Goal: Task Accomplishment & Management: Complete application form

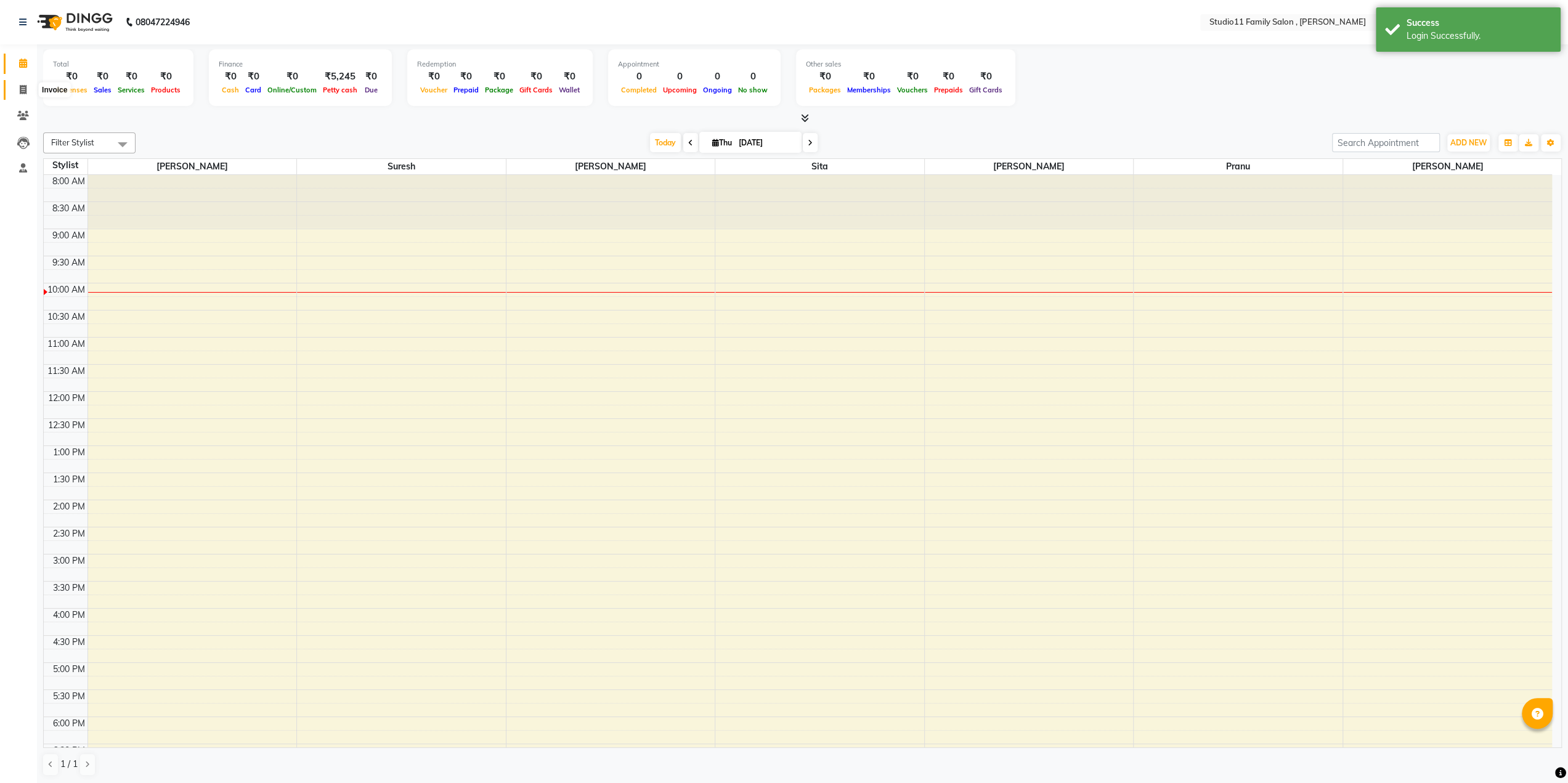
click at [13, 94] on span at bounding box center [23, 90] width 21 height 14
select select "service"
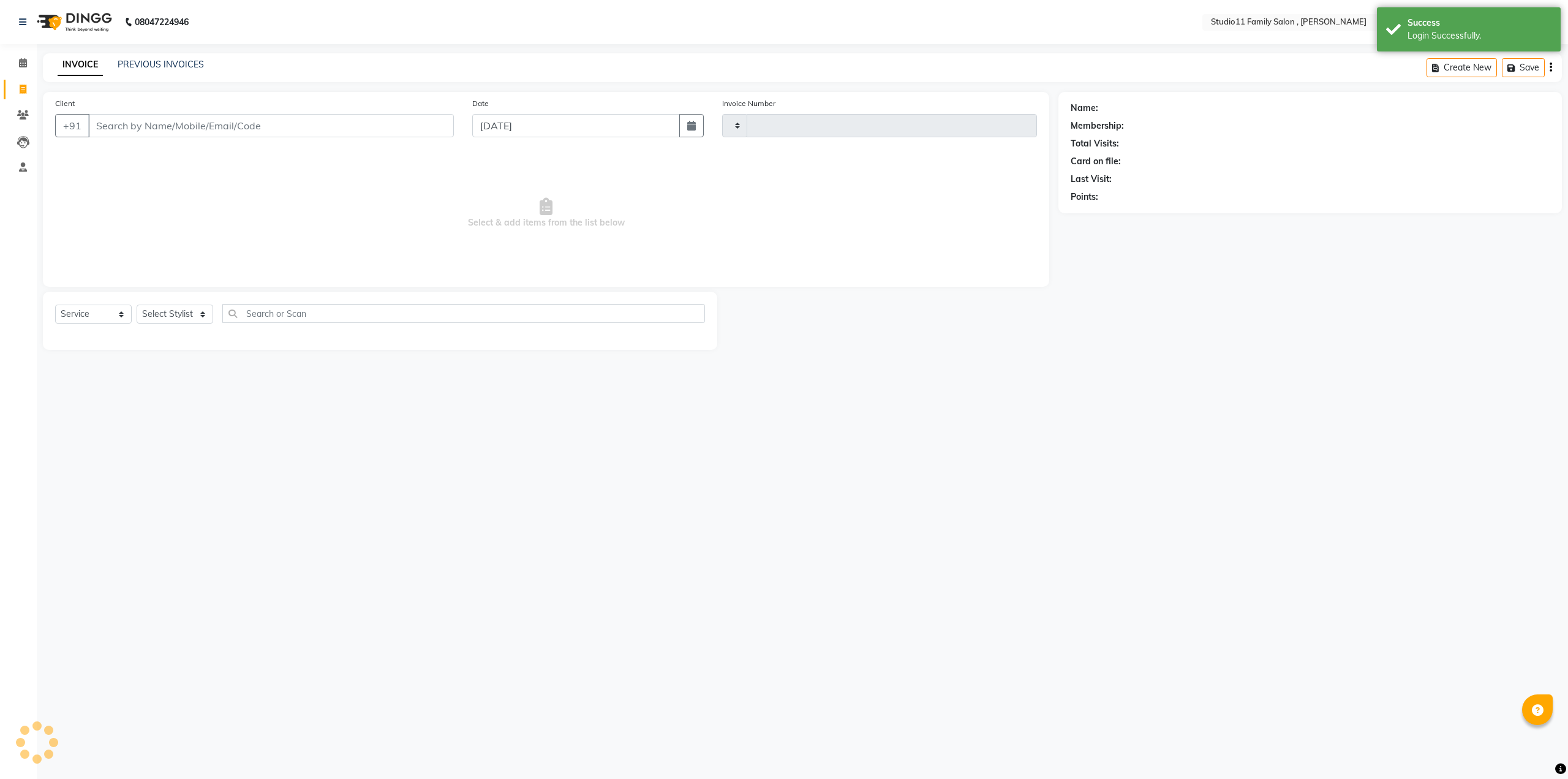
type input "1108"
select select "7303"
click at [153, 59] on link "PREVIOUS INVOICES" at bounding box center [161, 64] width 87 height 11
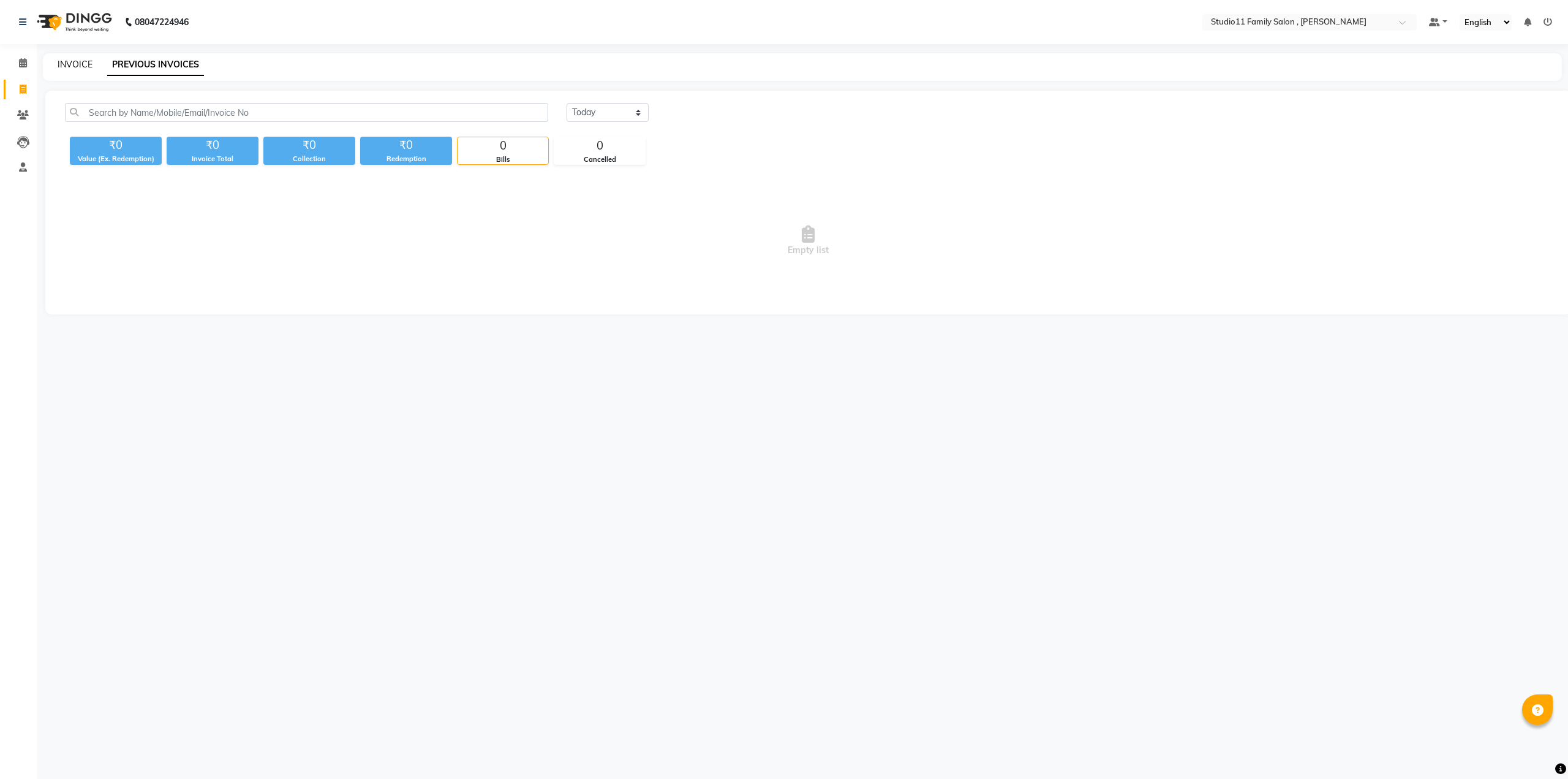
click at [82, 66] on link "INVOICE" at bounding box center [75, 64] width 35 height 11
select select "7303"
select select "service"
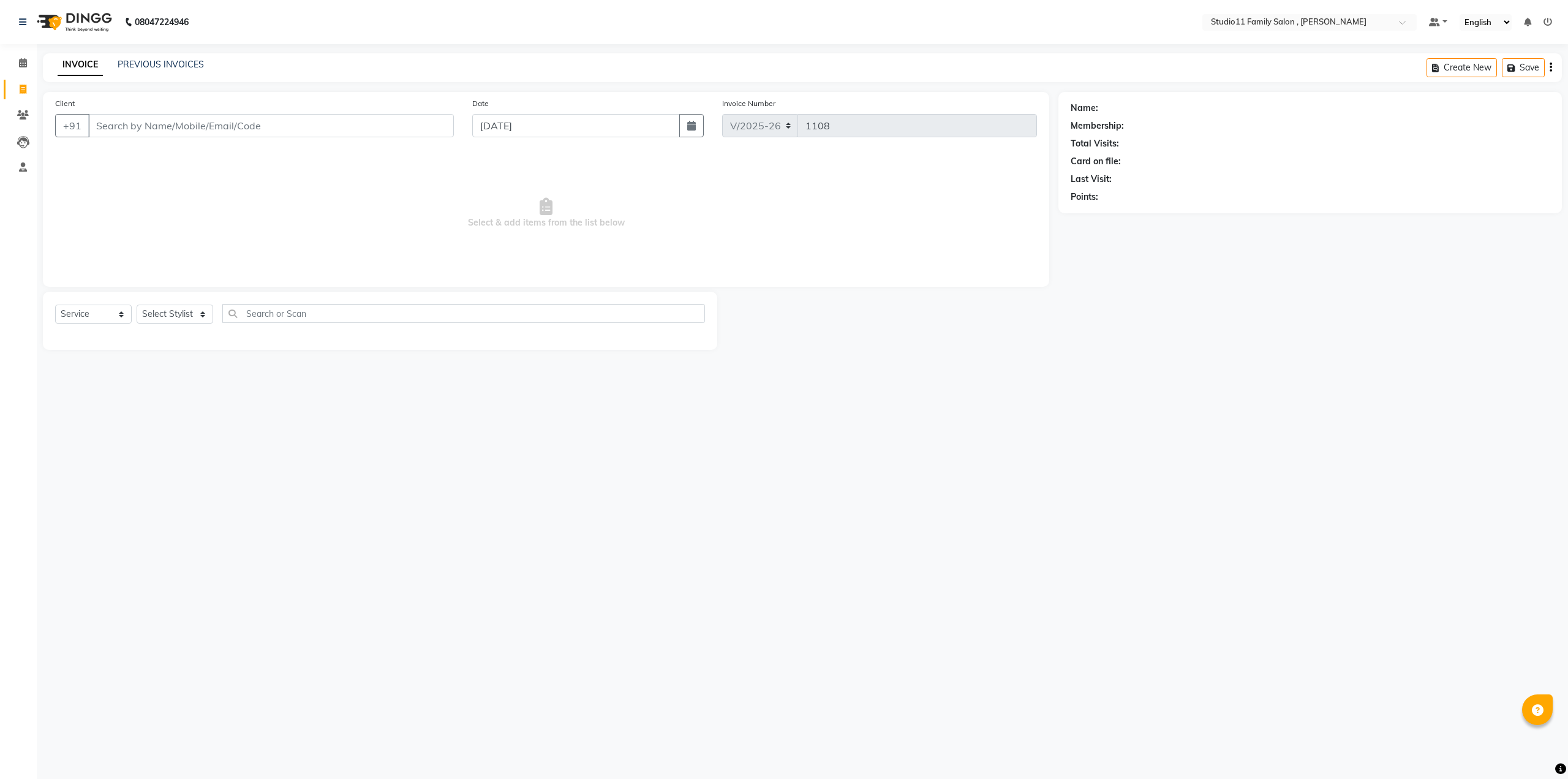
drag, startPoint x: 943, startPoint y: 203, endPoint x: 948, endPoint y: 215, distance: 13.0
click at [948, 215] on span "Select & add items from the list below" at bounding box center [546, 213] width 982 height 123
drag, startPoint x: 1105, startPoint y: 204, endPoint x: 934, endPoint y: 398, distance: 258.6
click at [934, 398] on div "08047224946 Select Location × Studio11 Family Salon , Aditya Nagar Default Pane…" at bounding box center [784, 390] width 1568 height 779
click at [279, 125] on input "Client" at bounding box center [271, 125] width 365 height 23
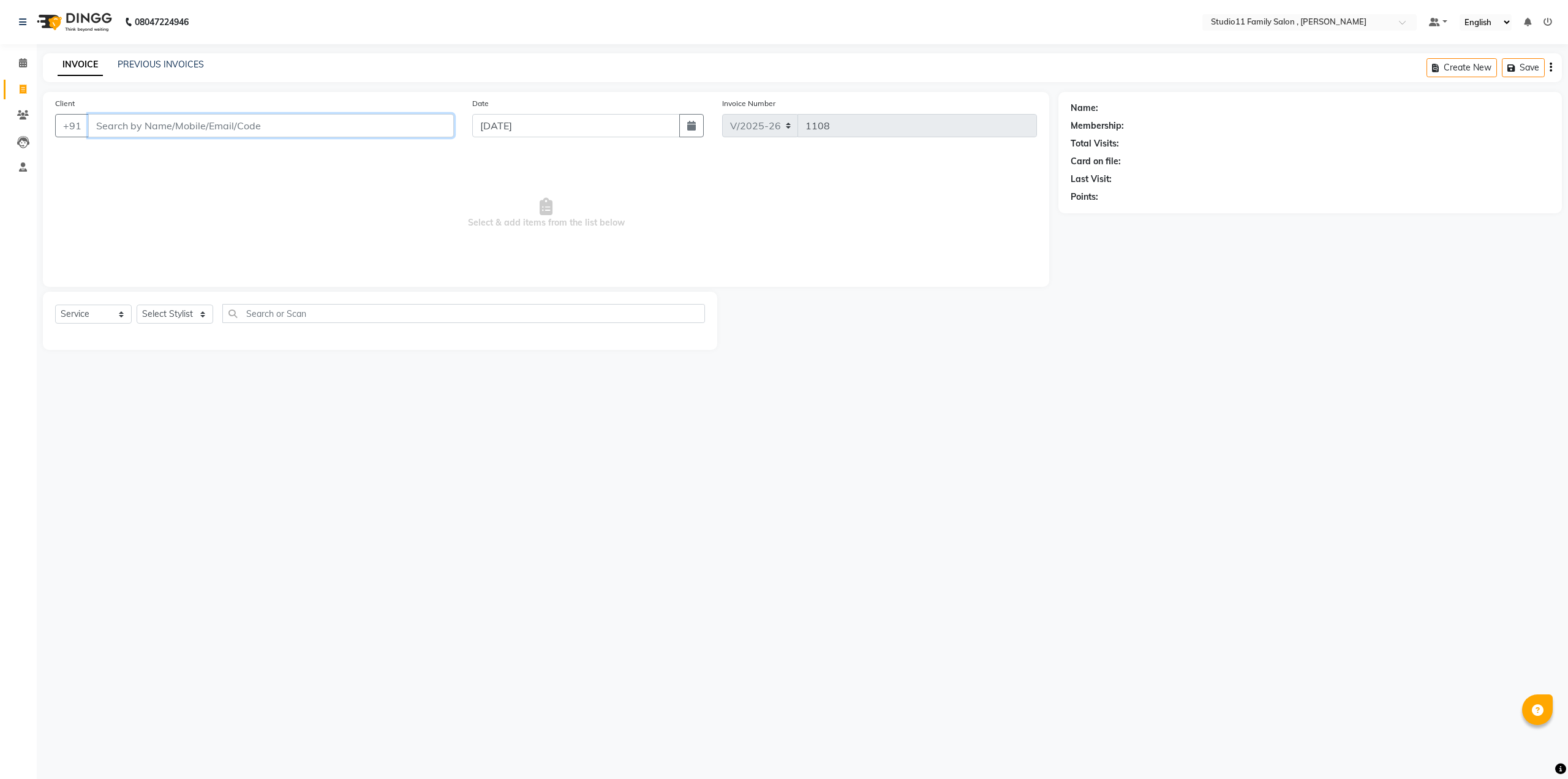
drag, startPoint x: 279, startPoint y: 125, endPoint x: 142, endPoint y: 114, distance: 137.4
click at [142, 114] on input "Client" at bounding box center [271, 125] width 365 height 23
click at [134, 67] on link "PREVIOUS INVOICES" at bounding box center [161, 64] width 87 height 11
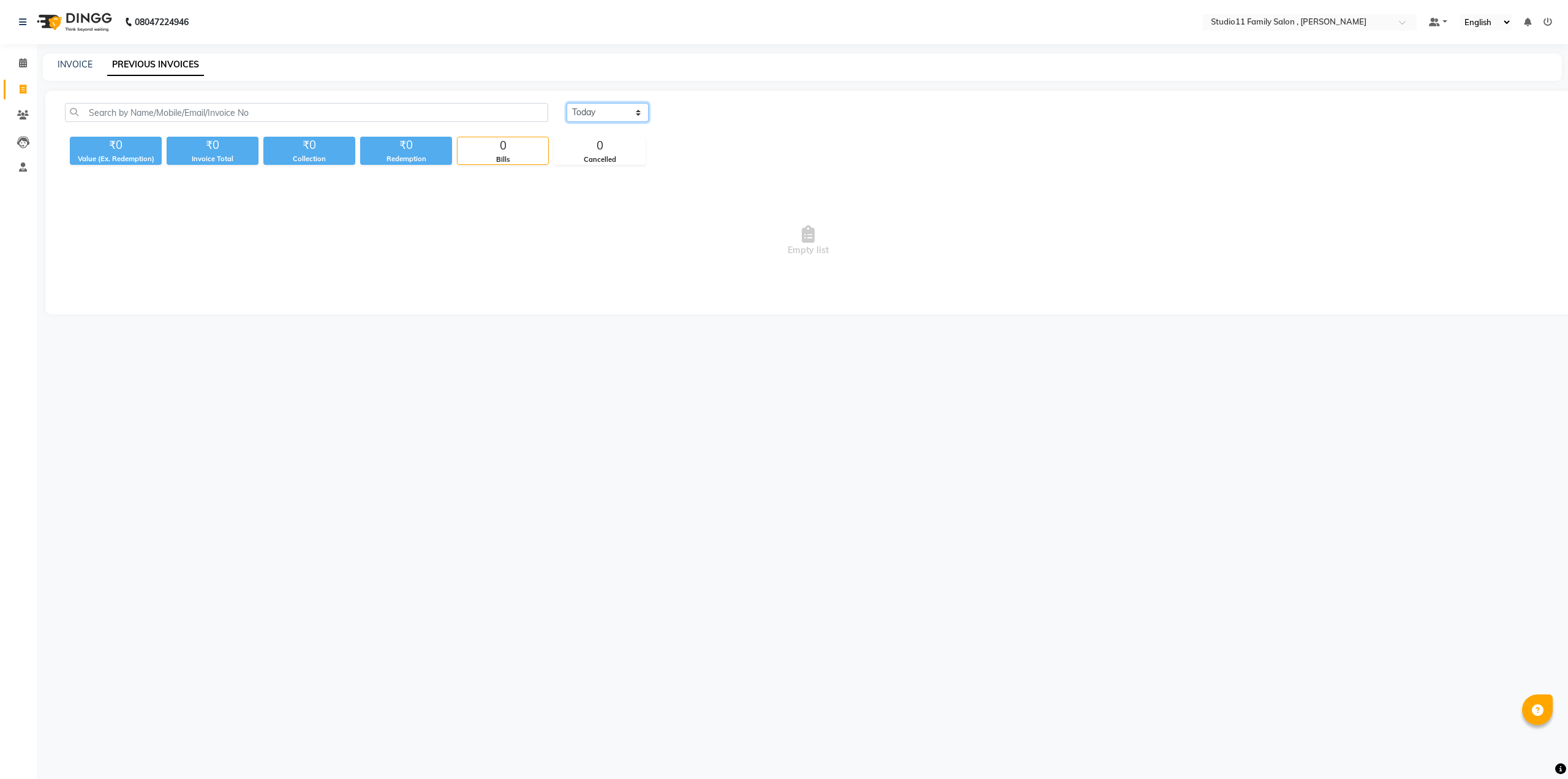
click at [618, 107] on select "[DATE] [DATE] Custom Range" at bounding box center [607, 113] width 82 height 19
select select "[DATE]"
click at [566, 103] on select "[DATE] [DATE] Custom Range" at bounding box center [607, 113] width 82 height 19
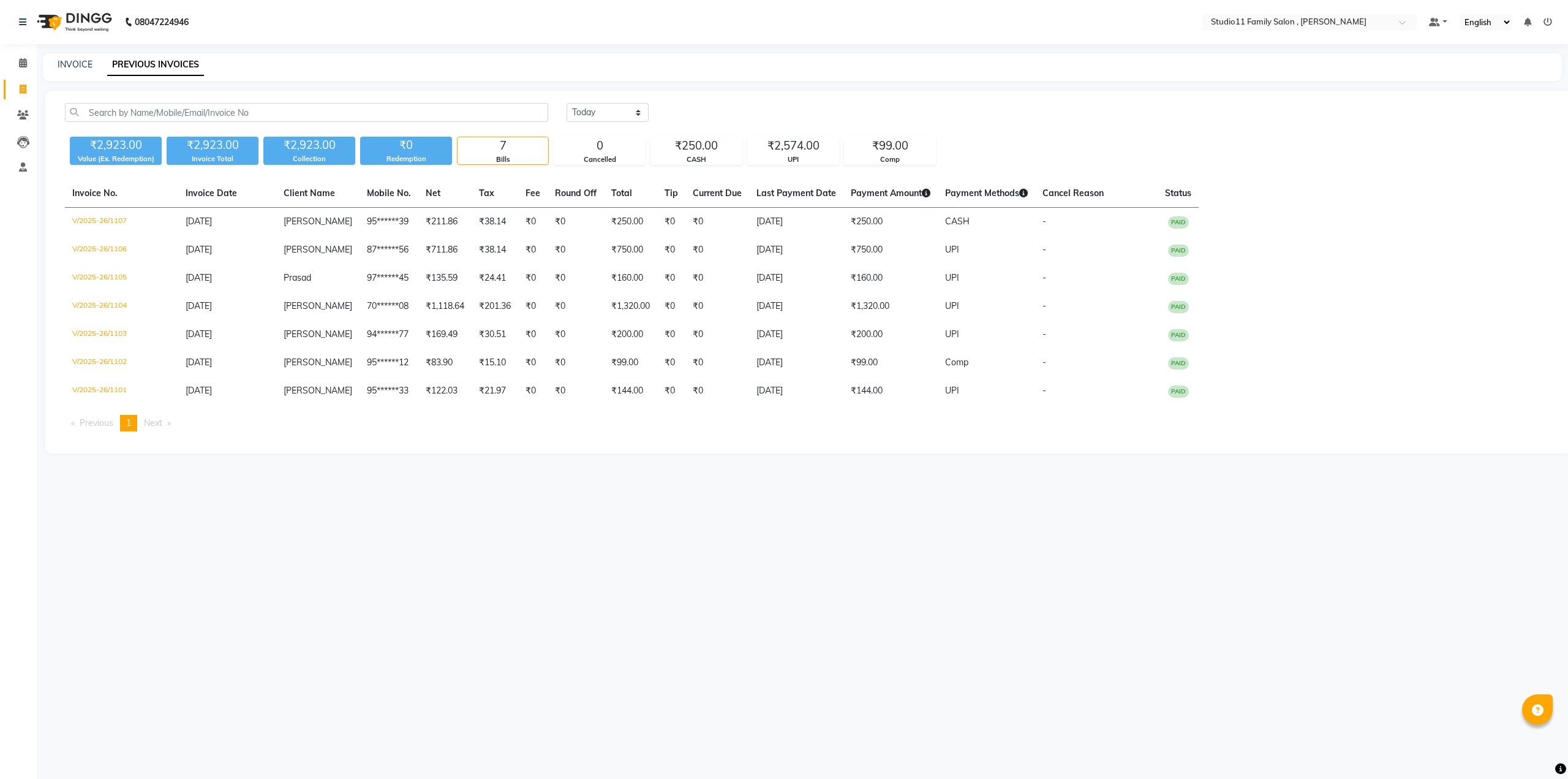
drag, startPoint x: 51, startPoint y: 33, endPoint x: 0, endPoint y: 55, distance: 55.5
drag, startPoint x: 0, startPoint y: 55, endPoint x: 441, endPoint y: 40, distance: 441.3
click at [441, 40] on nav "08047224946 Select Location × Studio11 Family Salon , Aditya Nagar Default Pane…" at bounding box center [784, 22] width 1568 height 44
click at [77, 58] on div "INVOICE PREVIOUS INVOICES" at bounding box center [802, 67] width 1519 height 27
click at [75, 63] on link "INVOICE" at bounding box center [75, 64] width 35 height 11
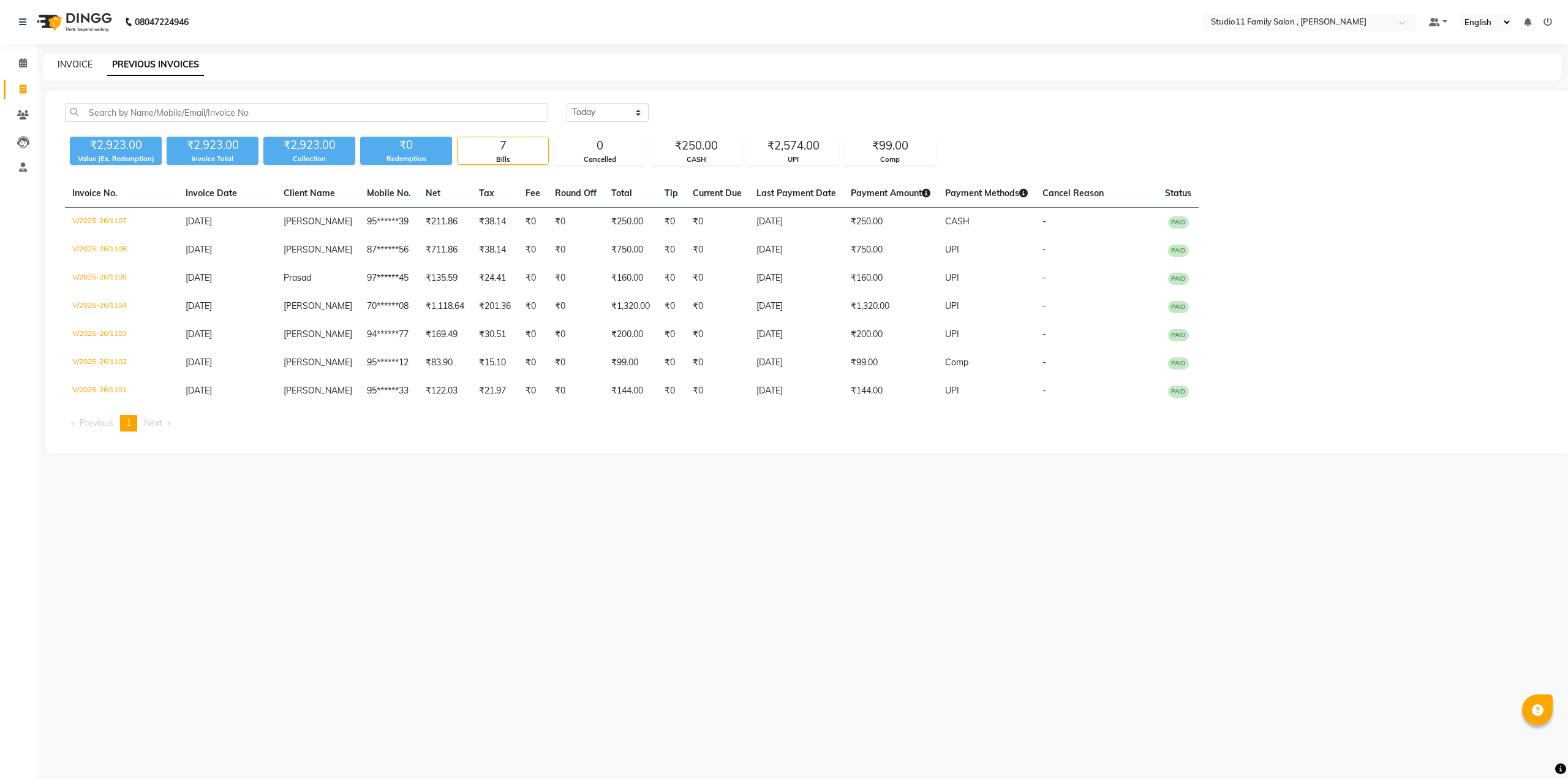
select select "7303"
select select "service"
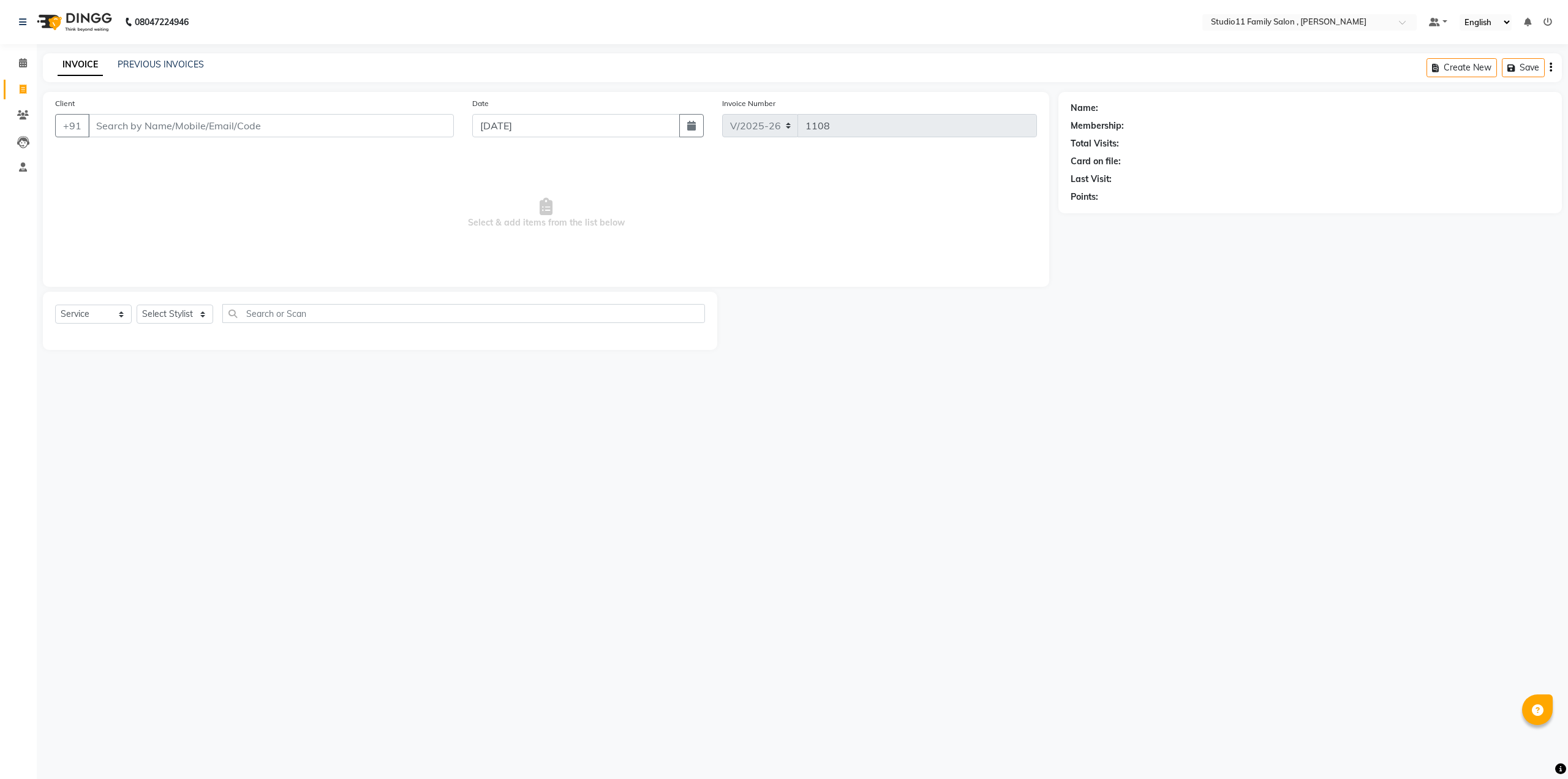
click at [151, 119] on input "Client" at bounding box center [271, 125] width 365 height 23
click at [130, 152] on span "BHAVANI" at bounding box center [124, 154] width 44 height 12
type input "77******10"
click at [200, 315] on select "Select Stylist Pranu [PERSON_NAME] [PERSON_NAME] [PERSON_NAME] [PERSON_NAME]" at bounding box center [174, 314] width 77 height 19
select select "85212"
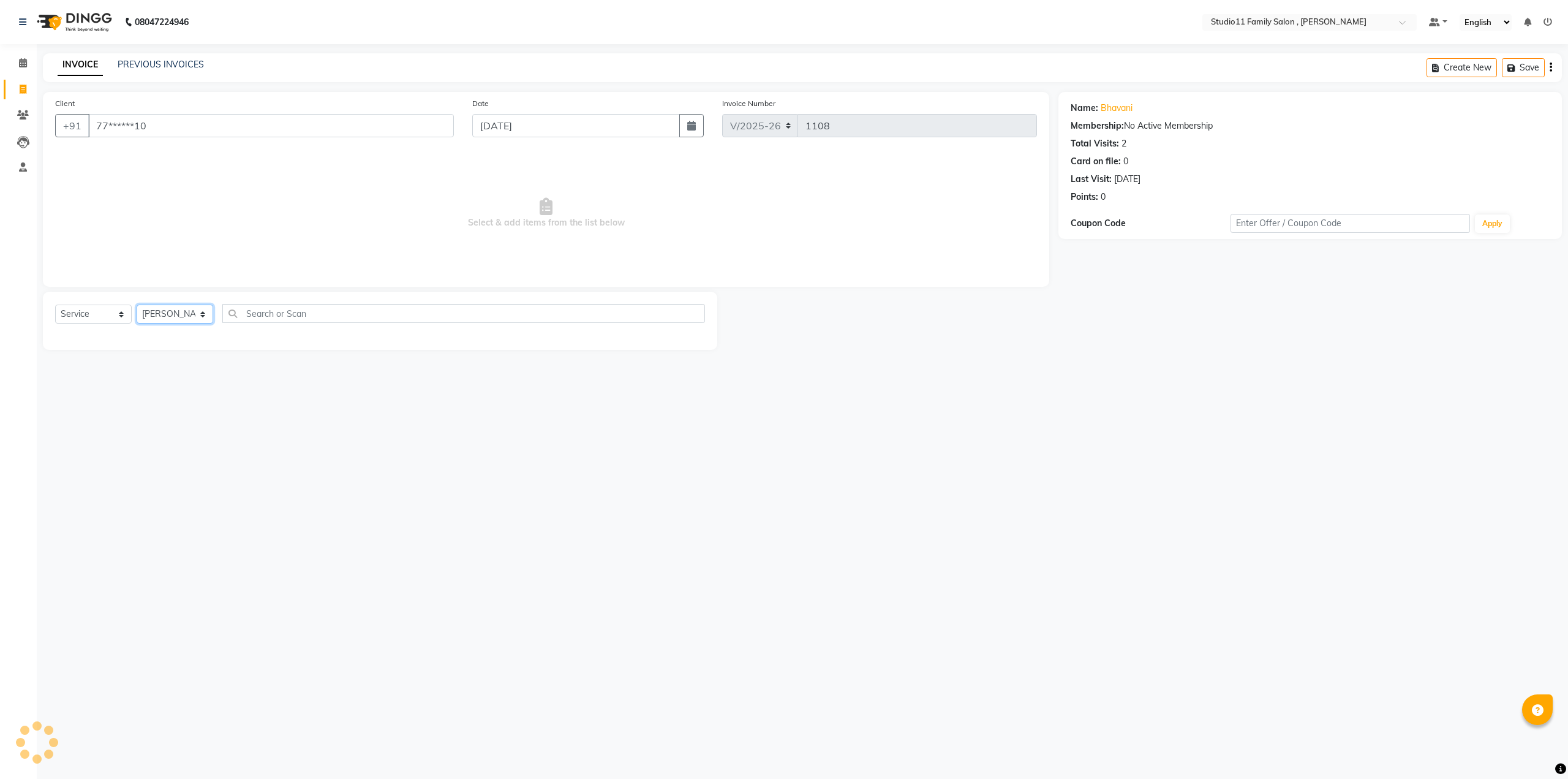
click at [136, 304] on select "Select Stylist Pranu [PERSON_NAME] [PERSON_NAME] [PERSON_NAME] [PERSON_NAME]" at bounding box center [174, 314] width 77 height 19
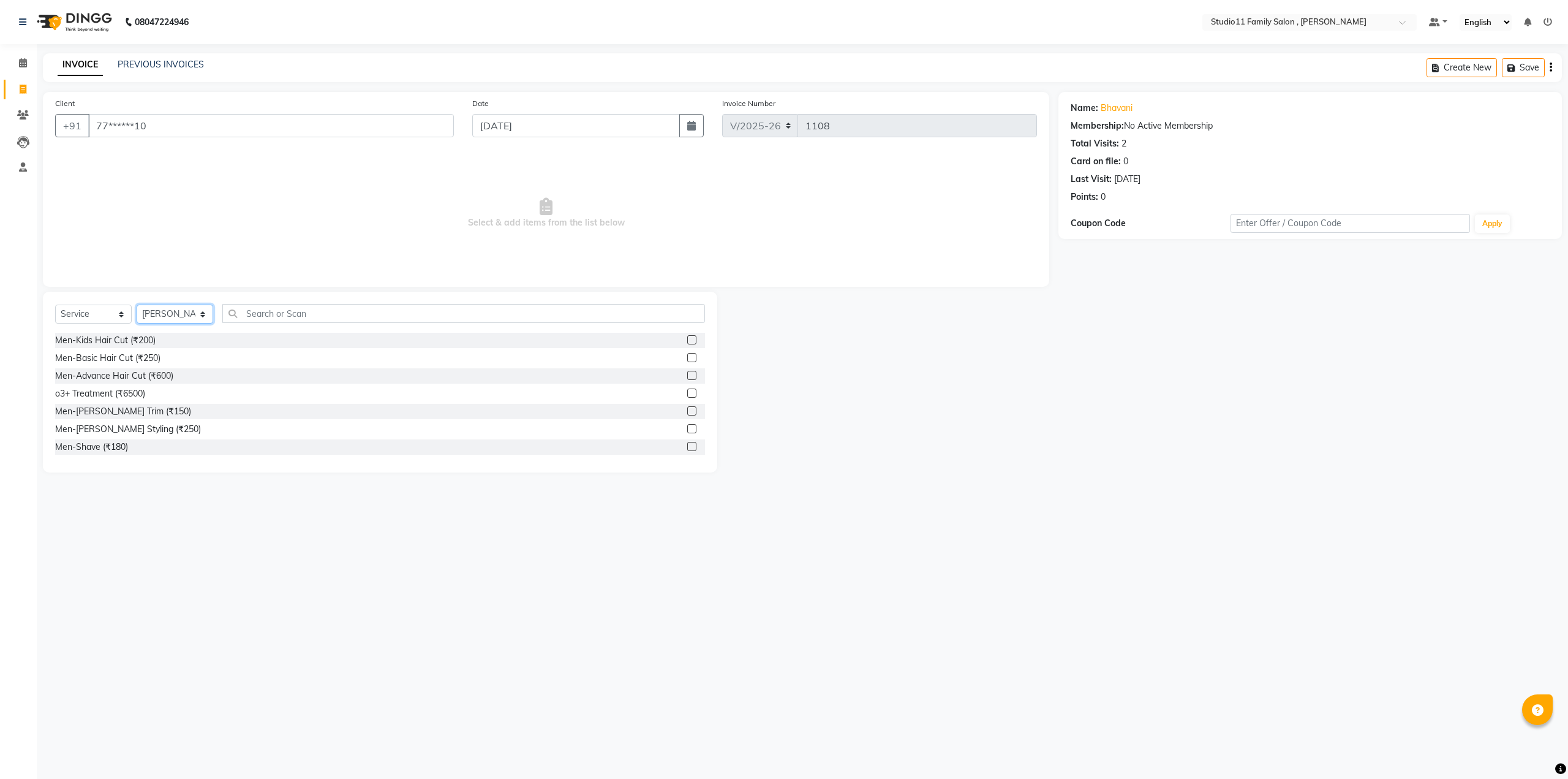
click at [205, 314] on select "Select Stylist Pranu [PERSON_NAME] [PERSON_NAME] [PERSON_NAME] [PERSON_NAME]" at bounding box center [174, 314] width 77 height 19
click at [266, 310] on input "text" at bounding box center [463, 313] width 483 height 19
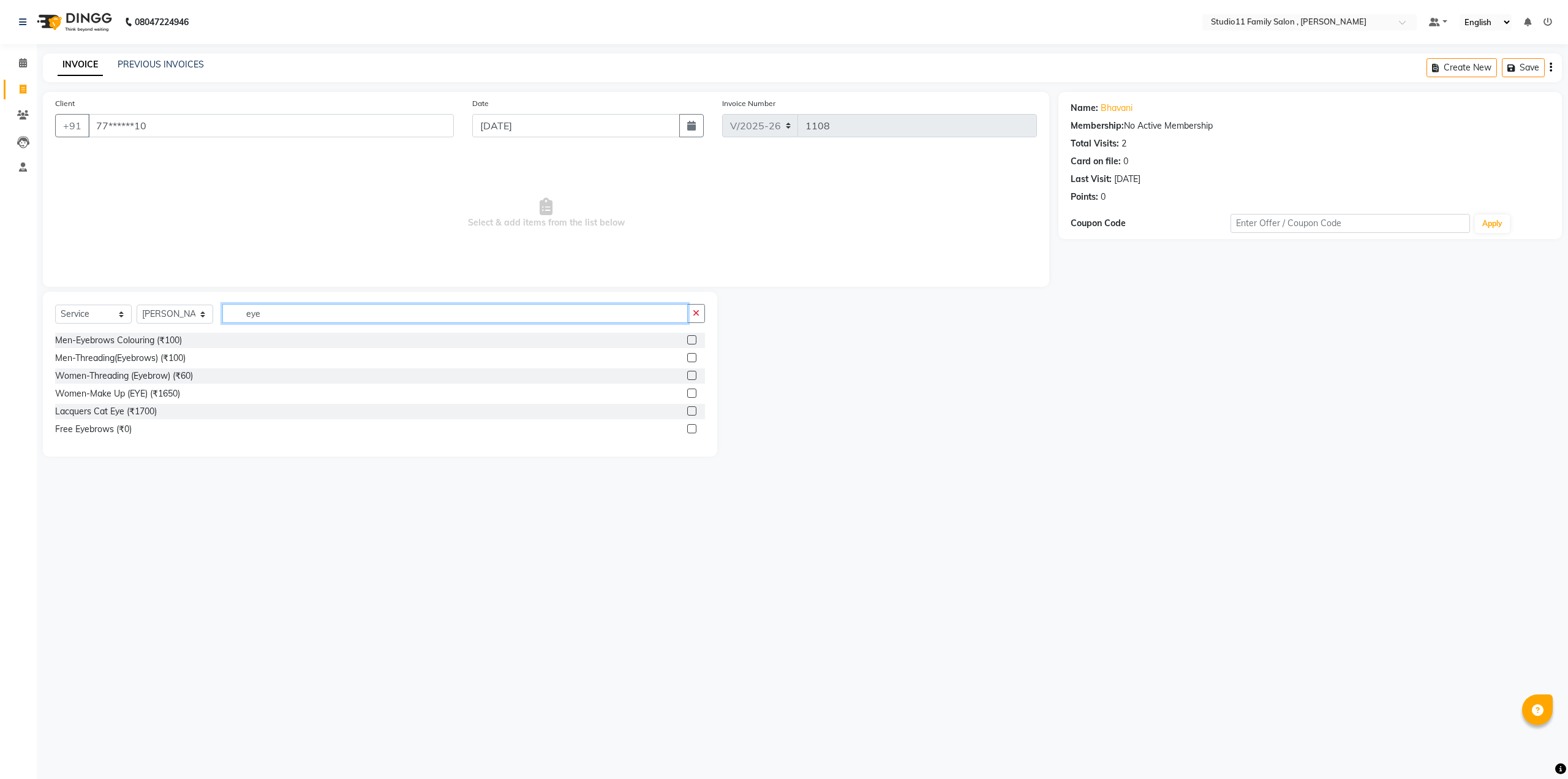
type input "eye"
click at [694, 380] on div at bounding box center [691, 377] width 8 height 13
click at [692, 377] on label at bounding box center [692, 376] width 9 height 9
click at [692, 377] on input "checkbox" at bounding box center [691, 376] width 8 height 8
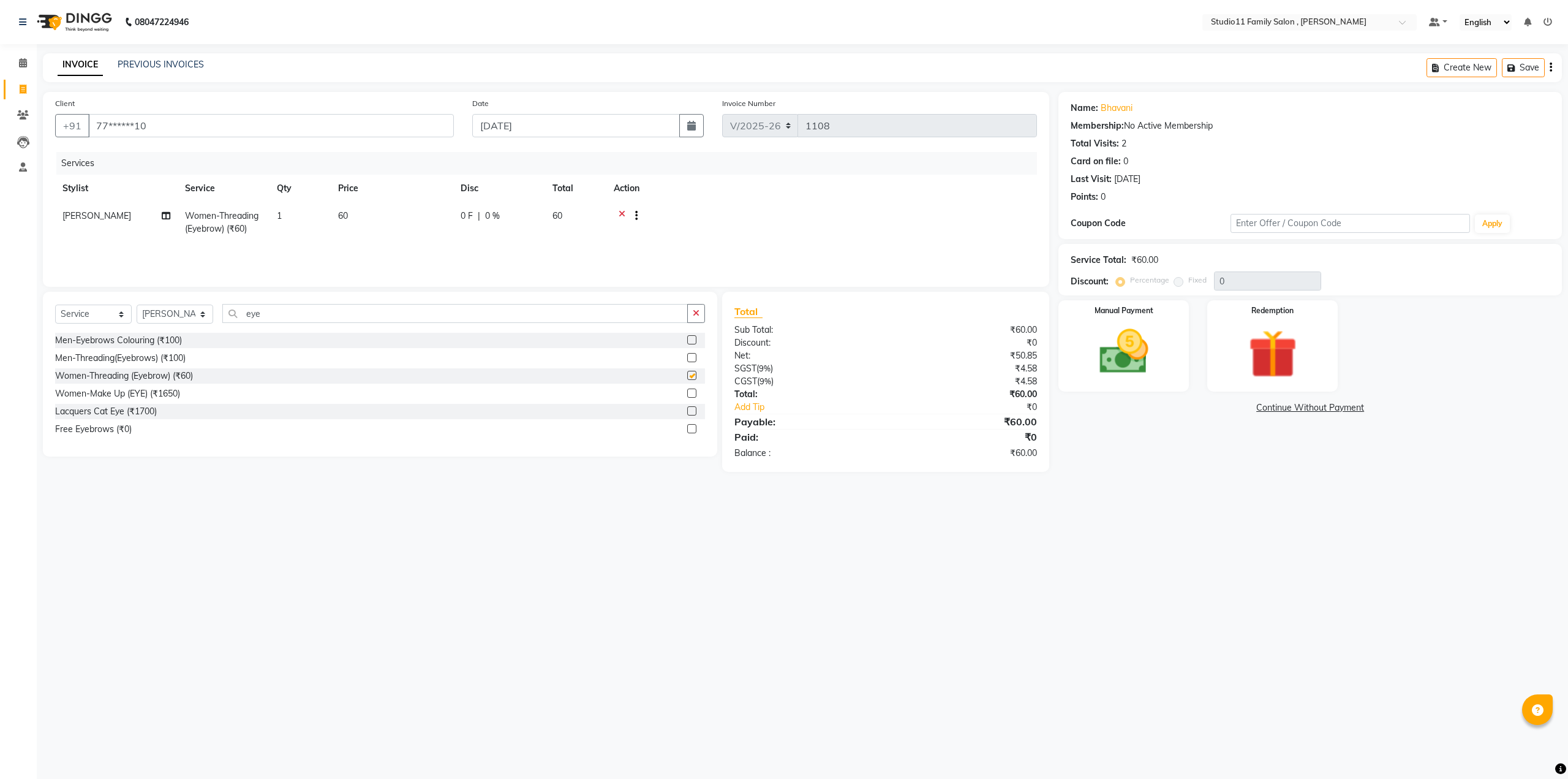
checkbox input "false"
click at [281, 316] on input "eye" at bounding box center [455, 313] width 465 height 19
type input "e"
type input "upper"
click at [691, 337] on label at bounding box center [692, 340] width 9 height 9
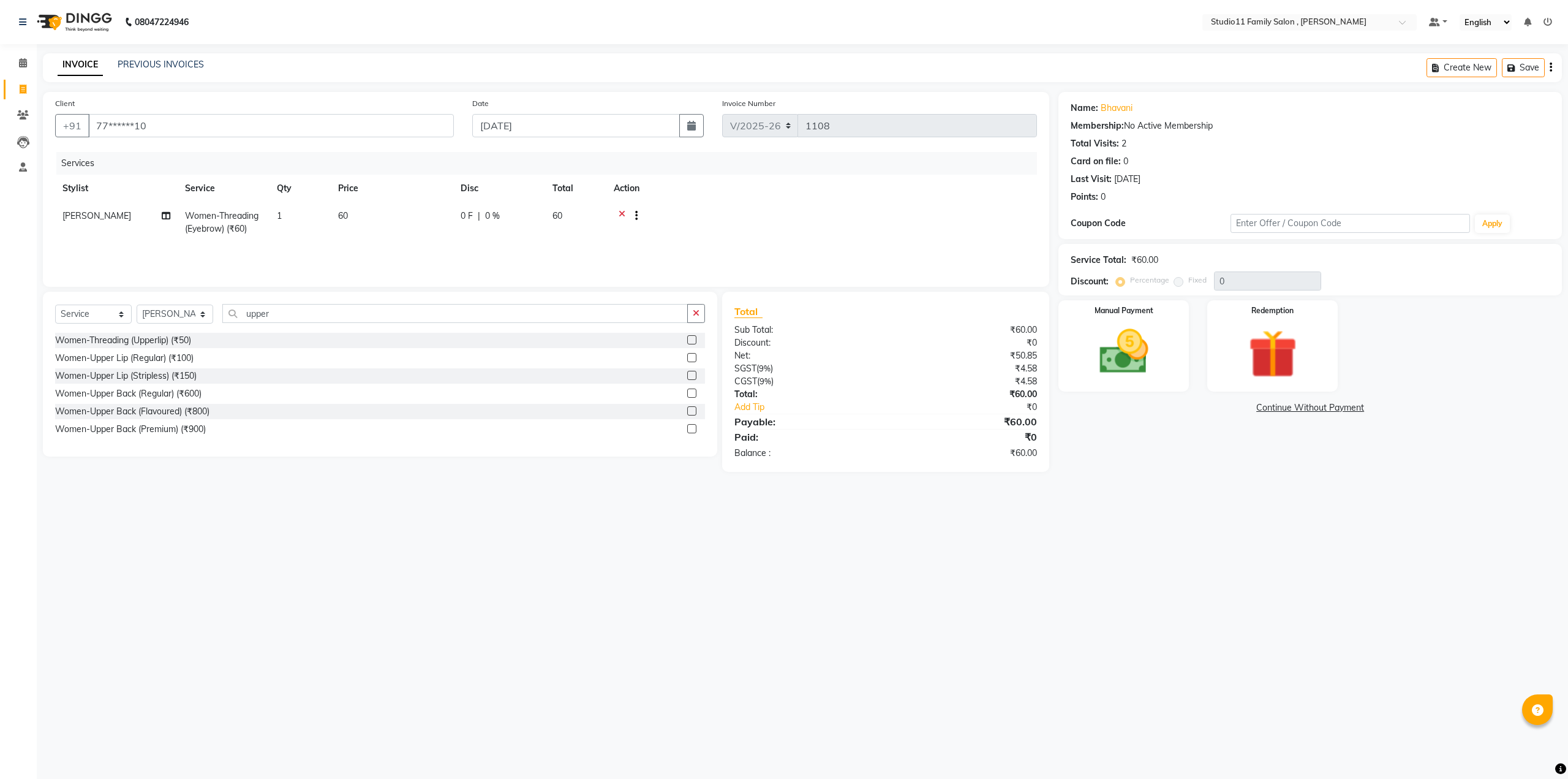
click at [691, 337] on input "checkbox" at bounding box center [691, 340] width 8 height 8
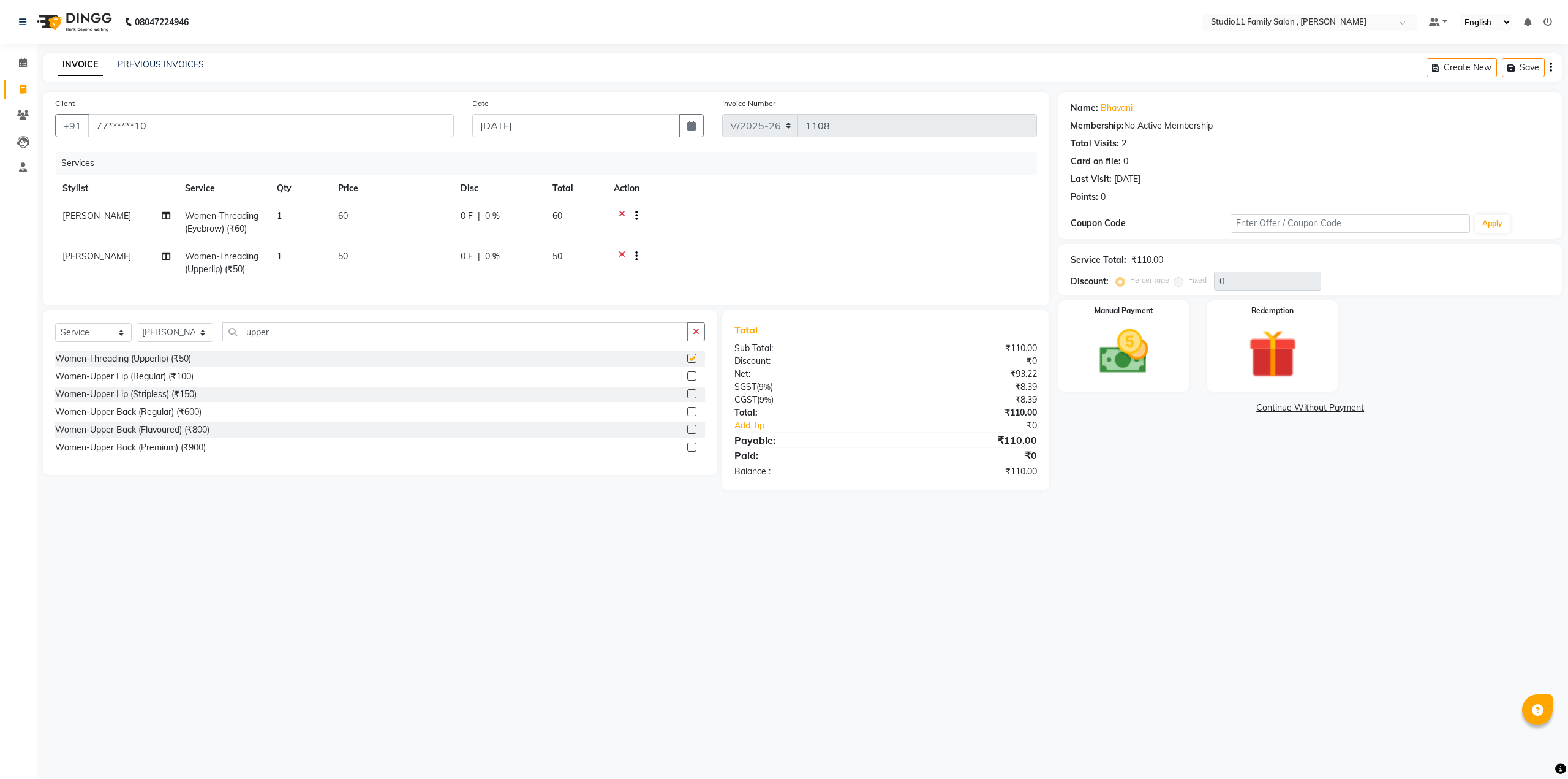
checkbox input "false"
click at [284, 340] on input "upper" at bounding box center [455, 332] width 465 height 19
type input "u"
type input "H"
type input "adva"
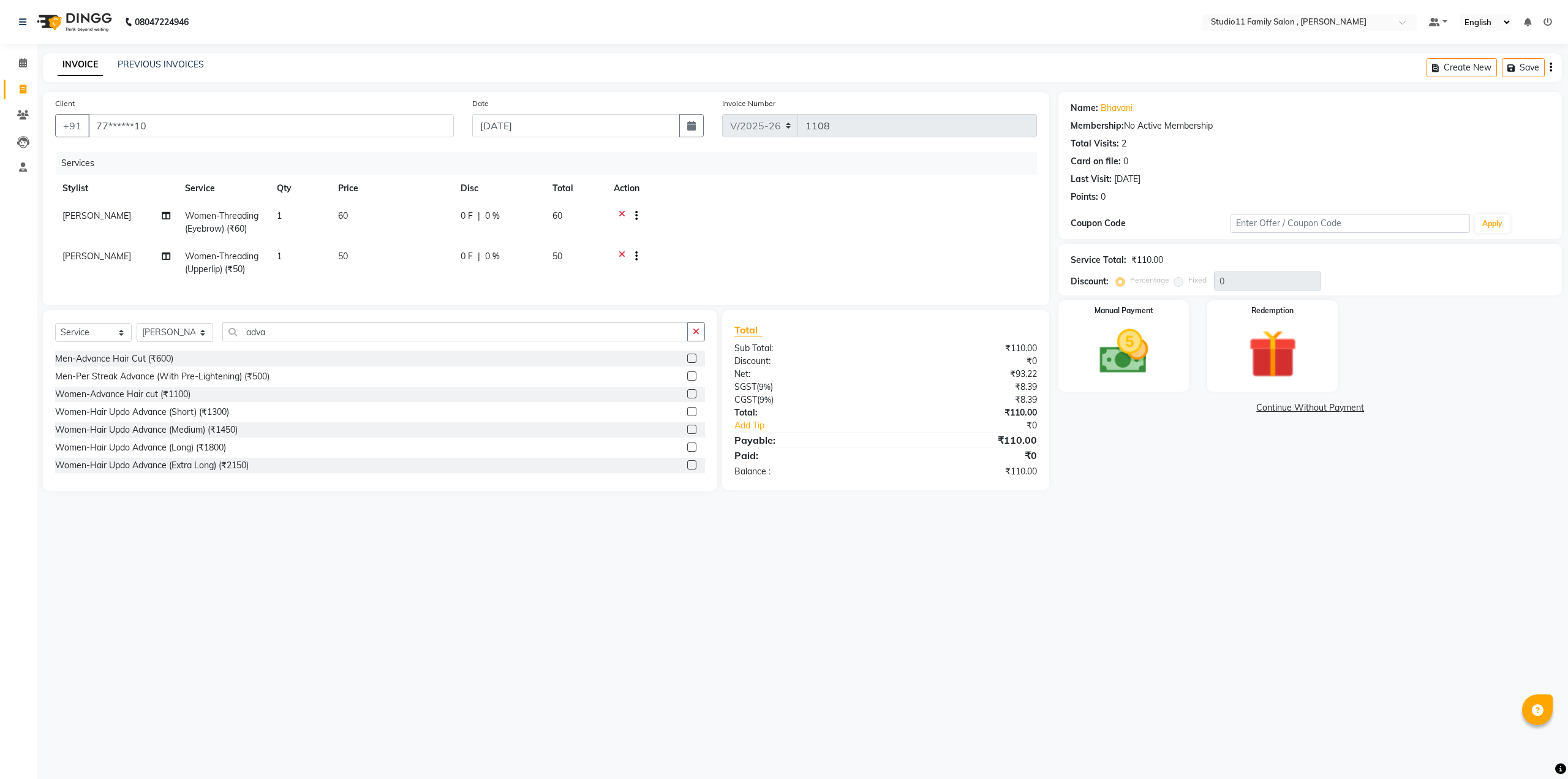
click at [687, 398] on label at bounding box center [692, 393] width 9 height 9
click at [687, 398] on input "checkbox" at bounding box center [691, 394] width 8 height 8
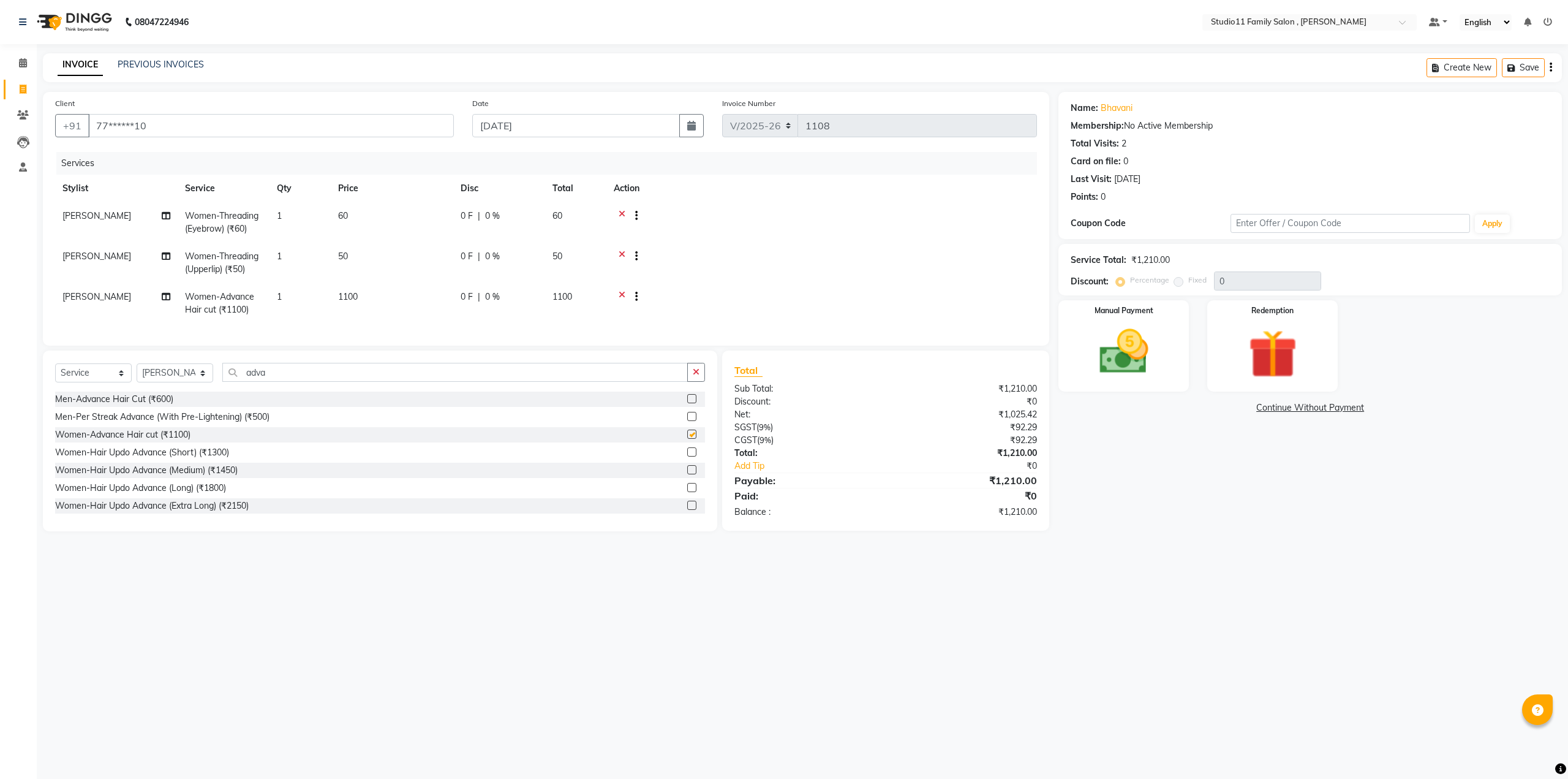
checkbox input "false"
click at [359, 382] on input "adva" at bounding box center [455, 372] width 465 height 19
type input "a"
type input "hair spa"
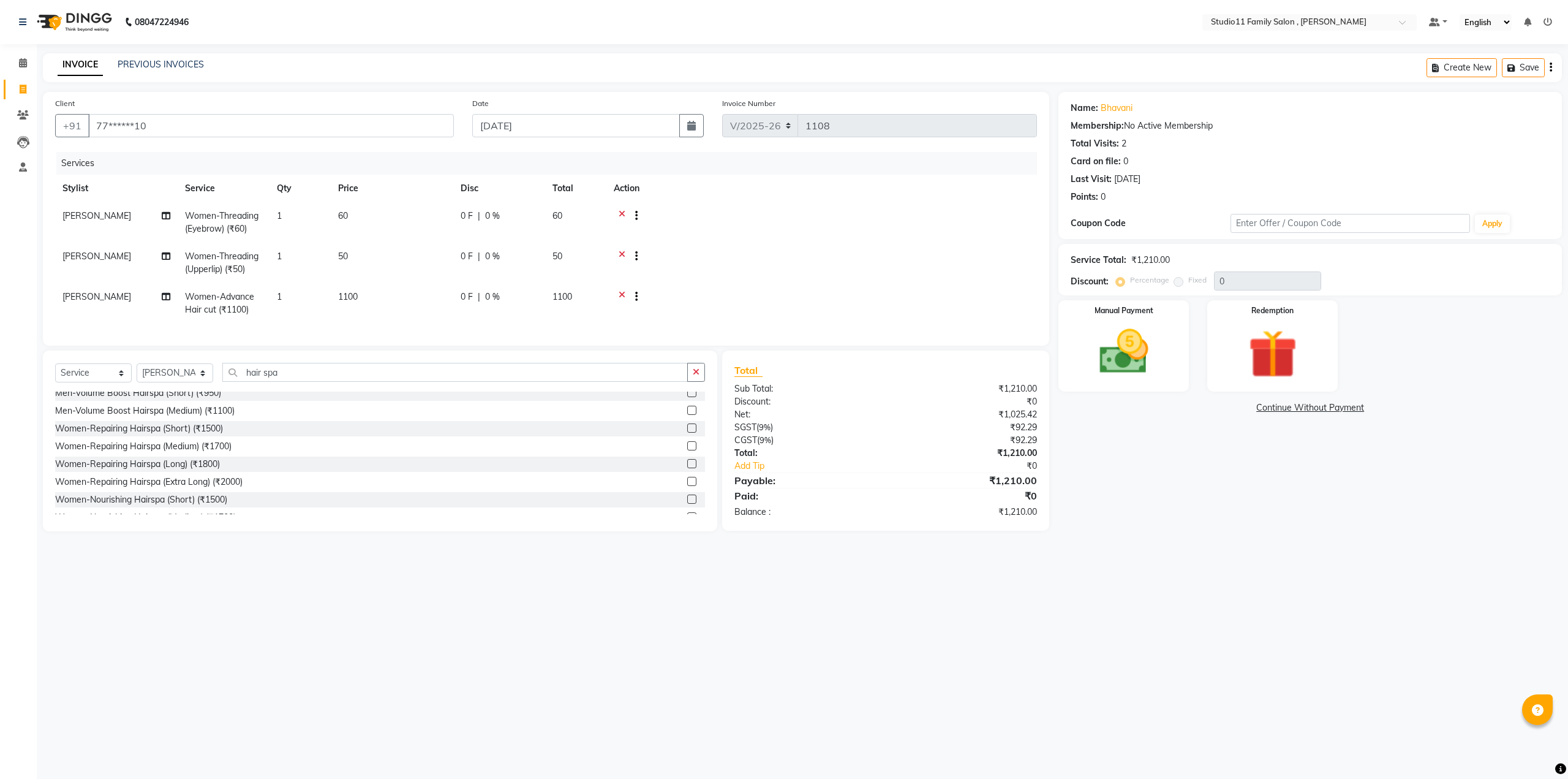
click at [687, 468] on label at bounding box center [692, 463] width 9 height 9
click at [687, 468] on input "checkbox" at bounding box center [691, 464] width 8 height 8
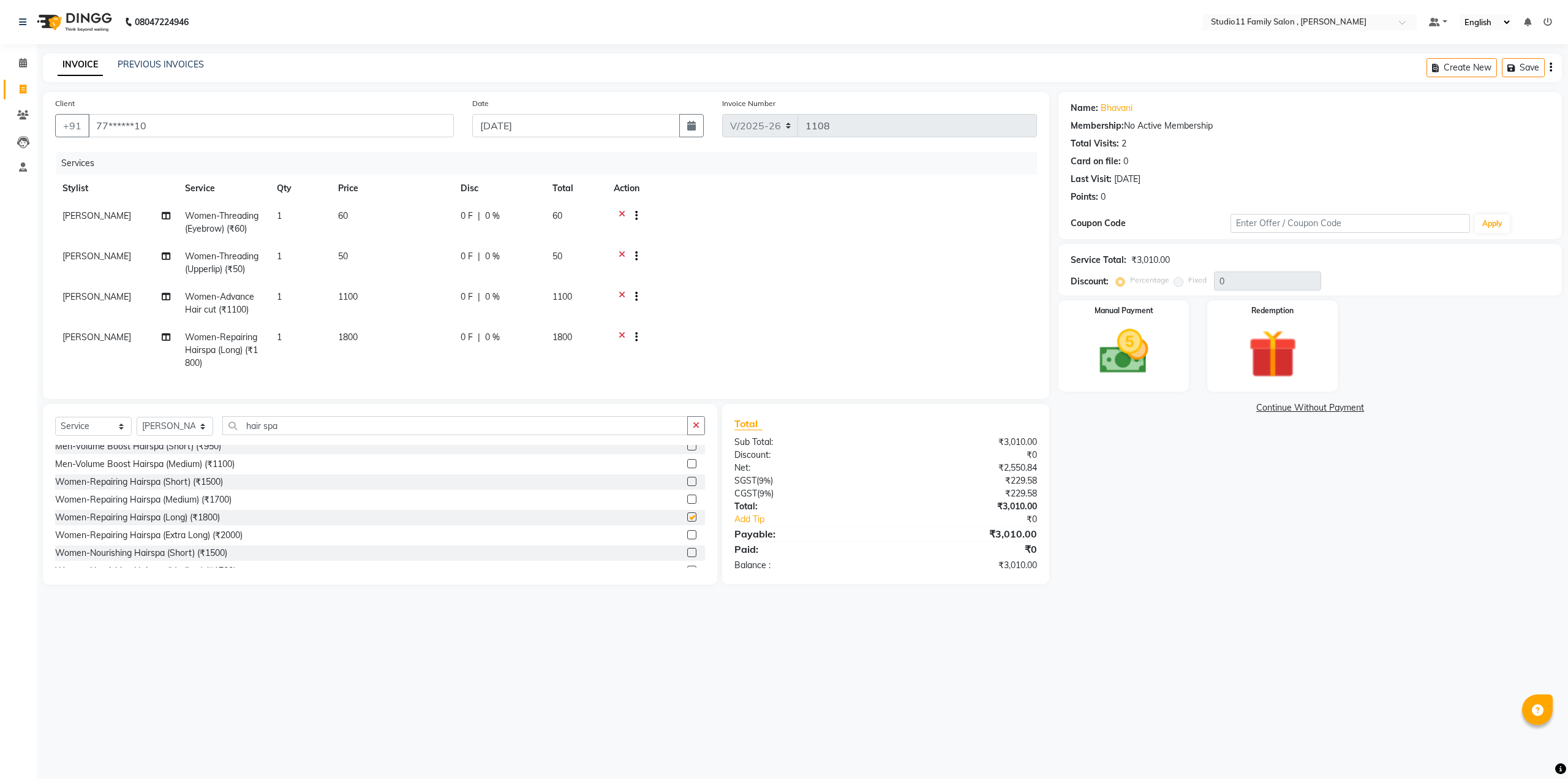
checkbox input "false"
click at [1255, 222] on input "text" at bounding box center [1350, 223] width 240 height 19
click at [1489, 226] on button "Apply" at bounding box center [1492, 224] width 35 height 19
click at [1304, 224] on input "Happy30" at bounding box center [1350, 223] width 240 height 19
click at [1489, 219] on button "Apply" at bounding box center [1492, 224] width 35 height 19
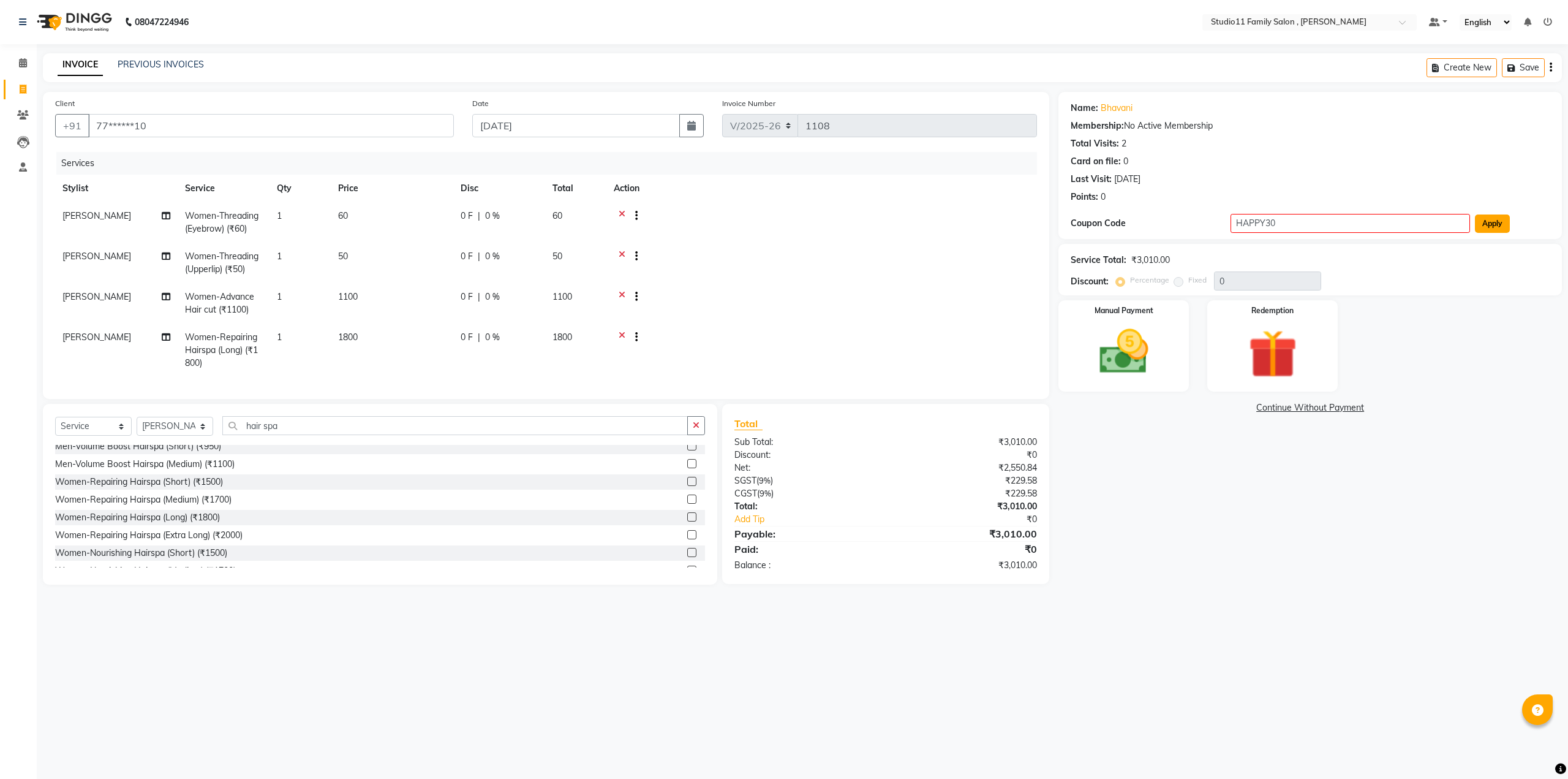
click at [1488, 224] on button "Apply" at bounding box center [1492, 224] width 35 height 19
click at [1496, 224] on button "Apply" at bounding box center [1492, 224] width 35 height 19
click at [1261, 222] on input "HAPPY30" at bounding box center [1350, 223] width 240 height 19
click at [1491, 227] on button "Apply" at bounding box center [1492, 224] width 35 height 19
click at [1290, 224] on input "HAPPY30" at bounding box center [1350, 223] width 240 height 19
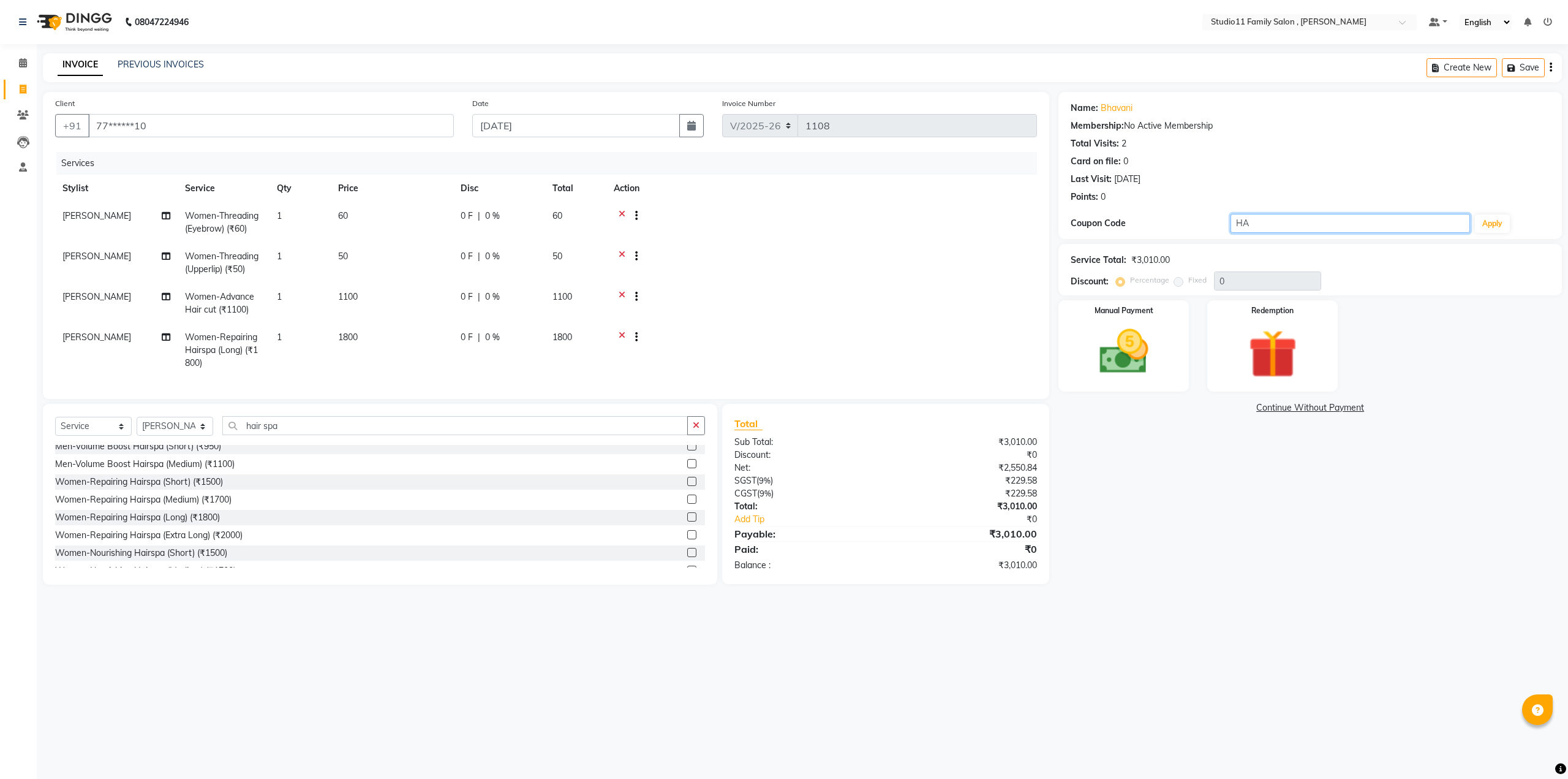
type input "H"
click at [1131, 371] on img at bounding box center [1123, 352] width 83 height 59
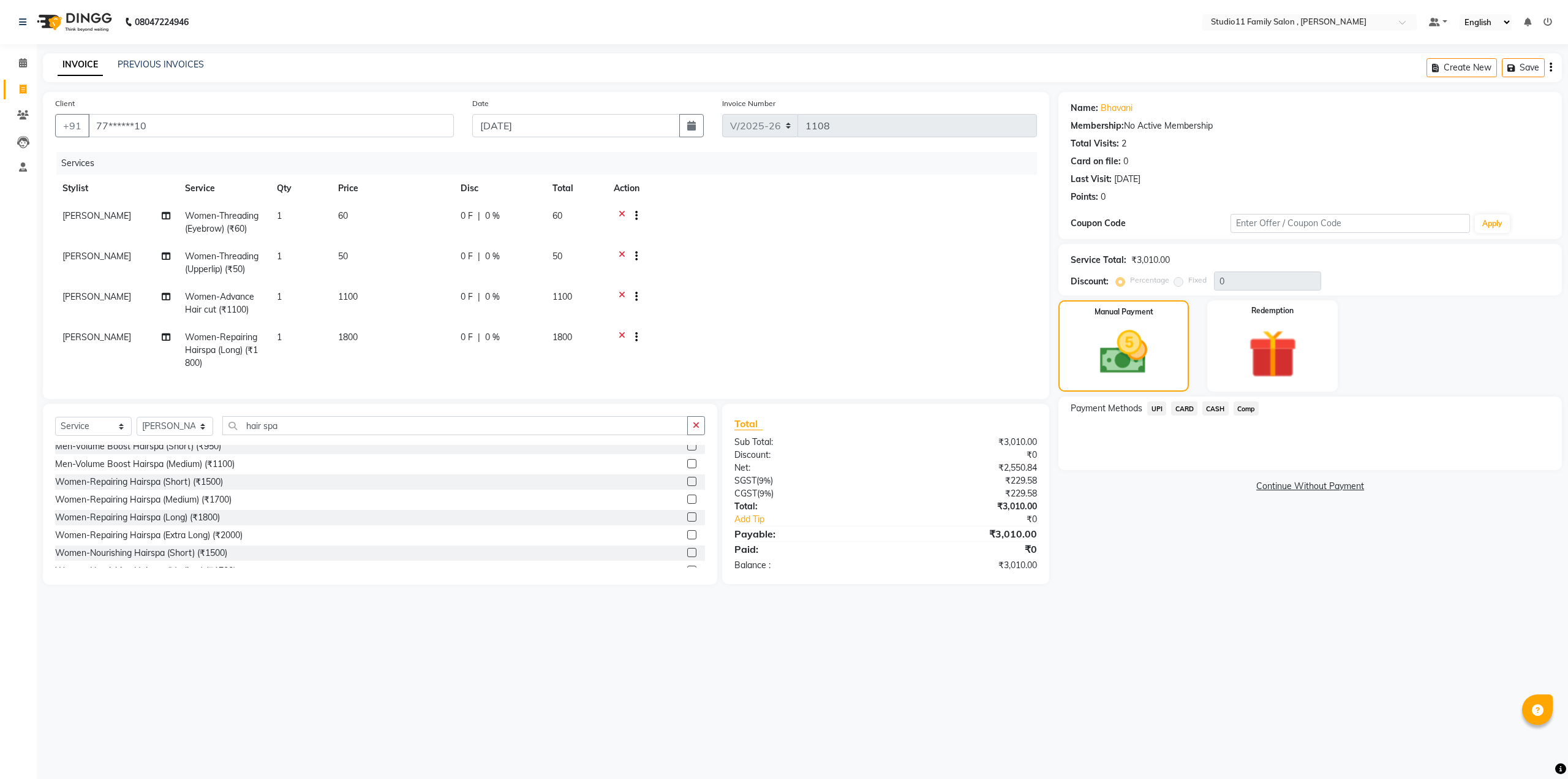
click at [1247, 412] on span "Comp" at bounding box center [1247, 408] width 26 height 14
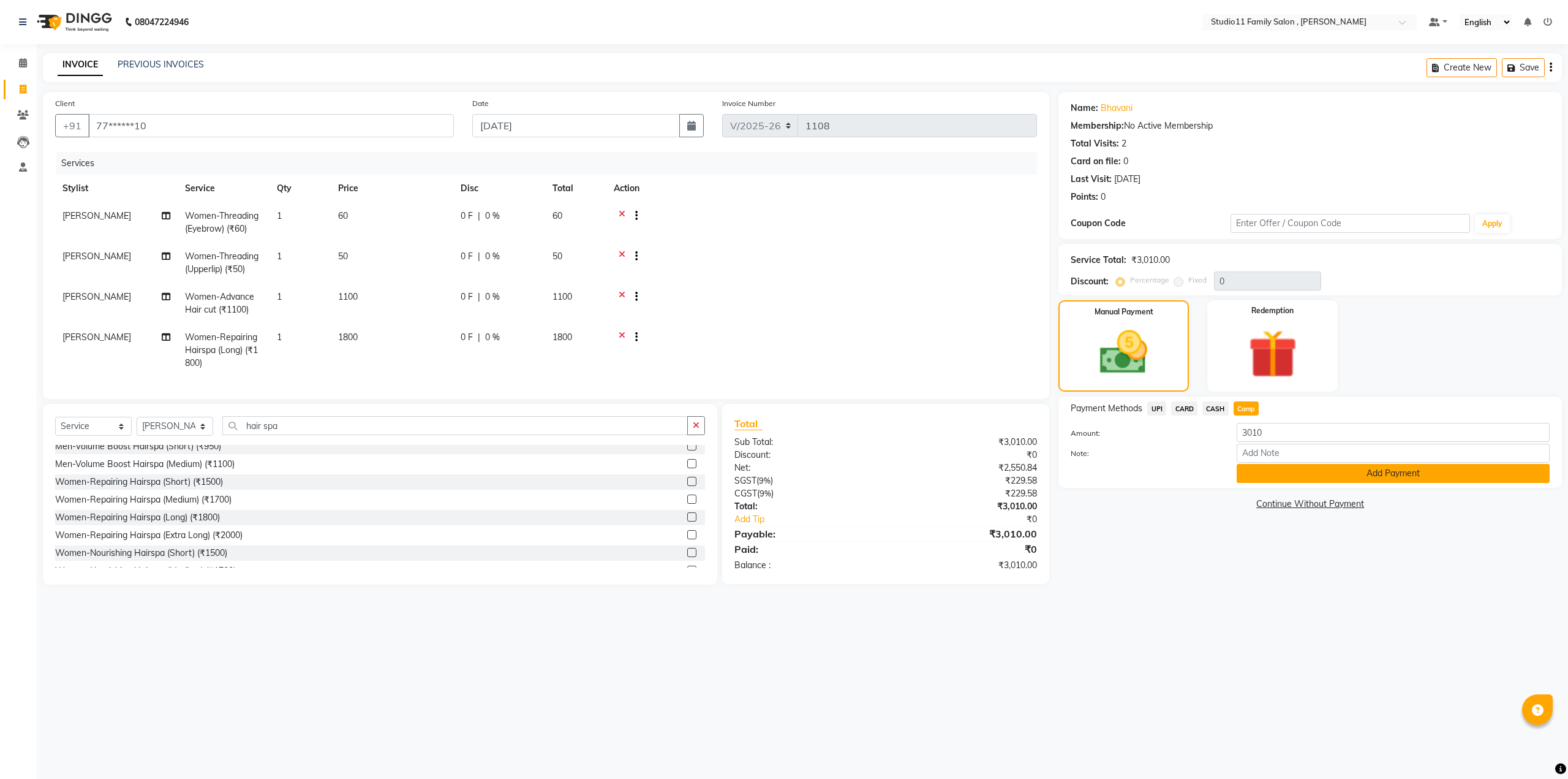
click at [1332, 472] on button "Add Payment" at bounding box center [1393, 473] width 313 height 19
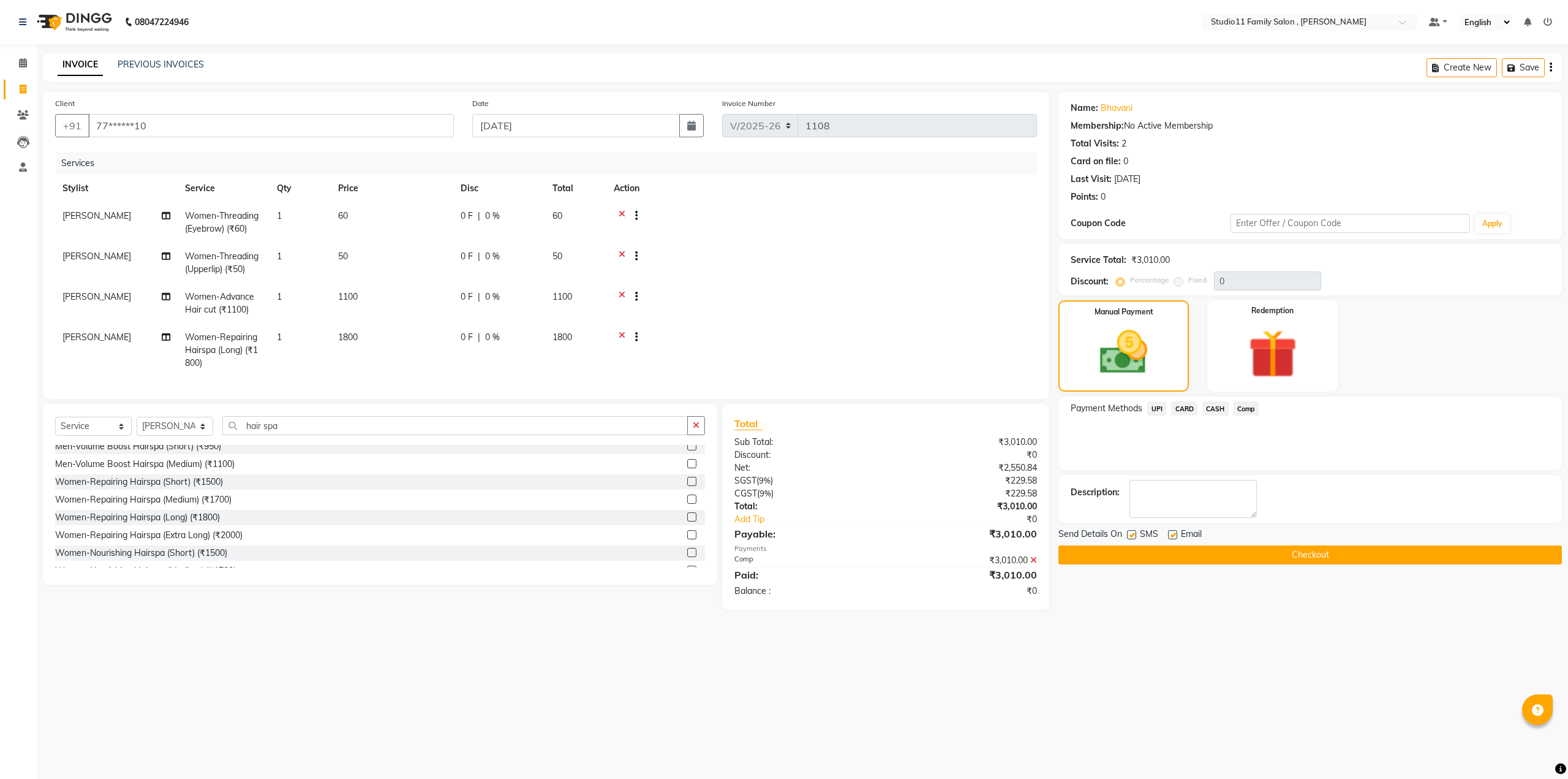
click at [1215, 557] on button "Checkout" at bounding box center [1310, 555] width 504 height 19
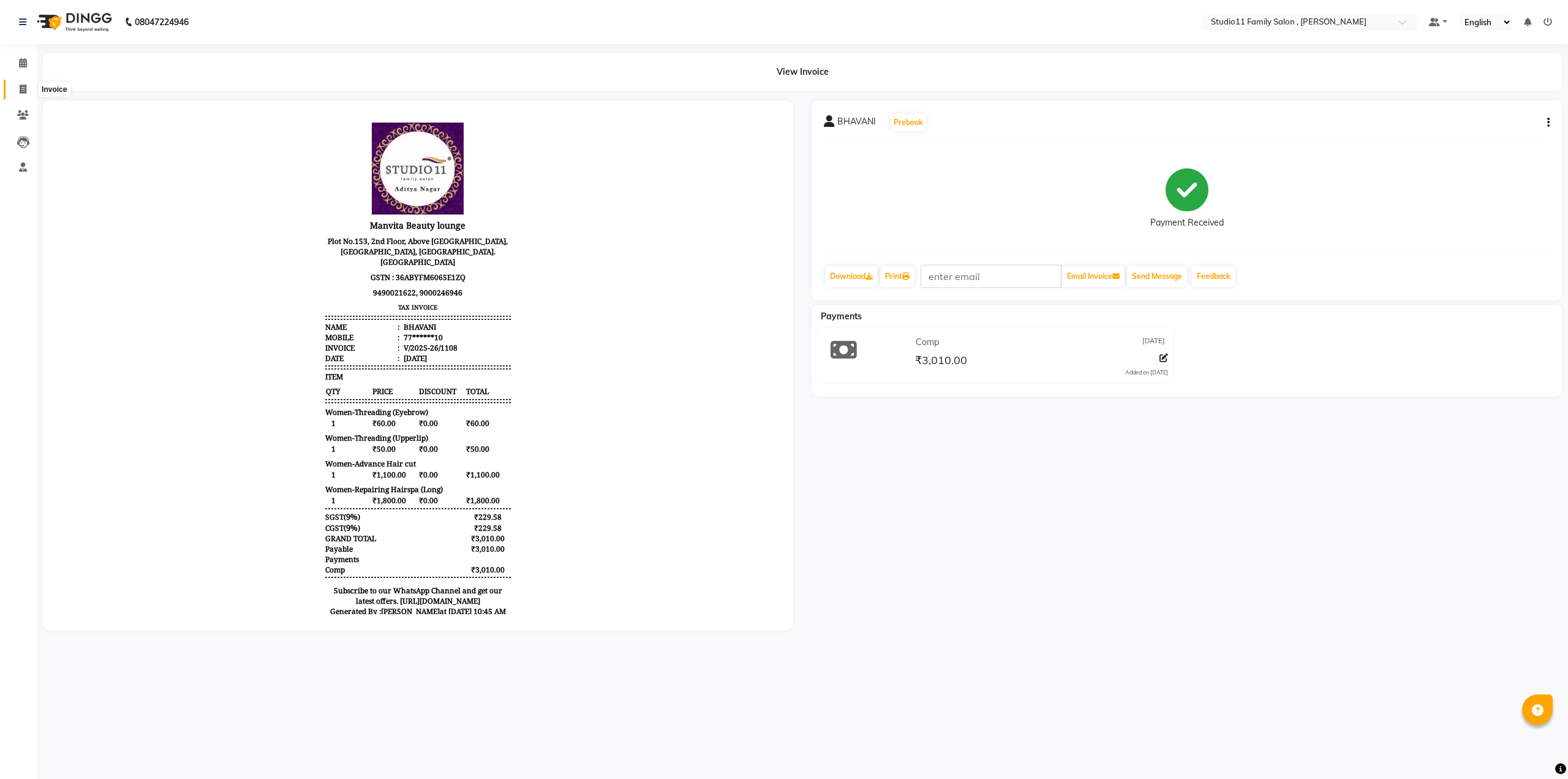
click at [26, 90] on icon at bounding box center [23, 89] width 7 height 9
select select "service"
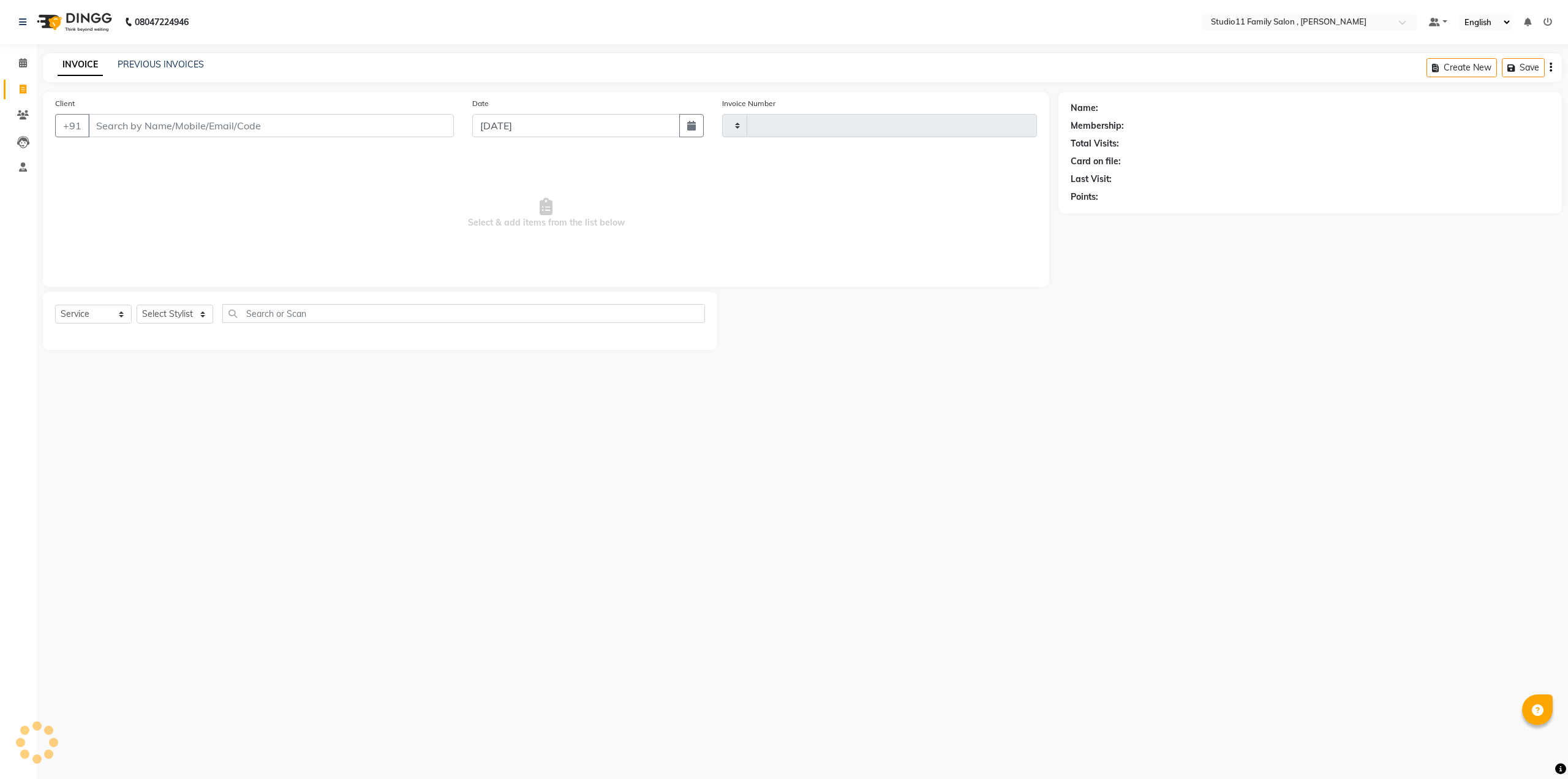
type input "1109"
select select "7303"
click at [146, 62] on link "PREVIOUS INVOICES" at bounding box center [161, 64] width 87 height 11
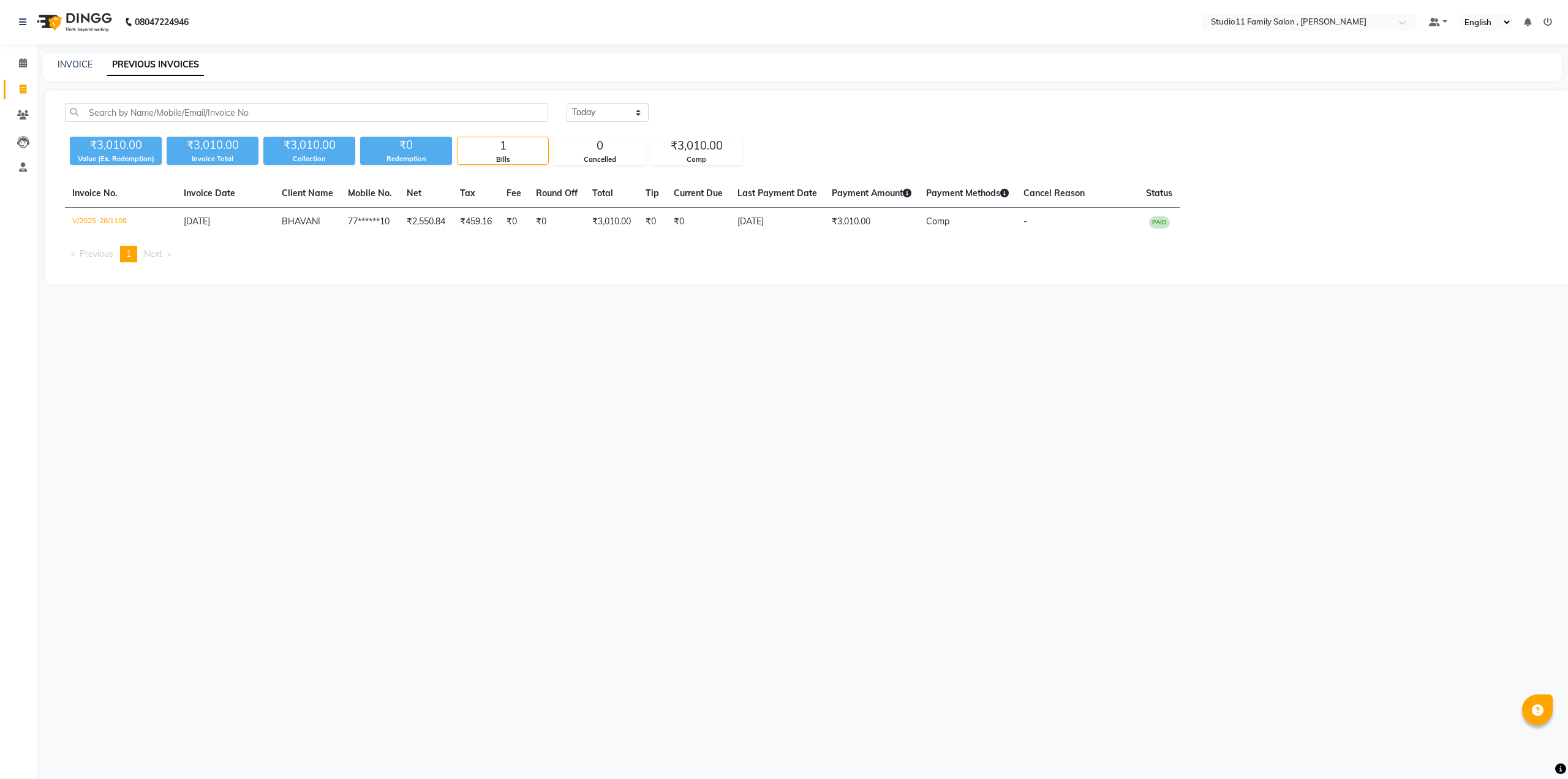
click at [1550, 20] on icon at bounding box center [1547, 22] width 9 height 9
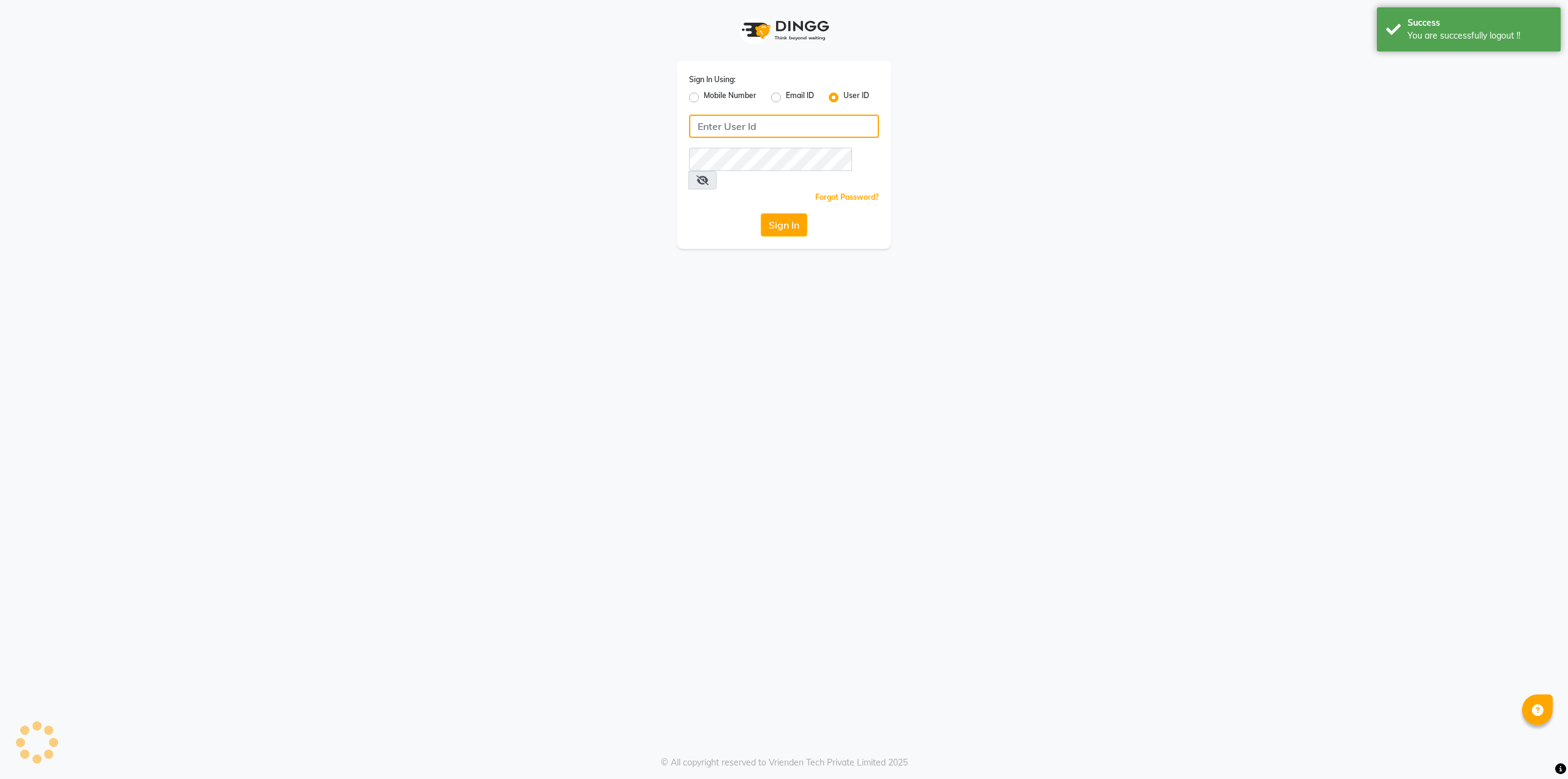
type input "9536798067"
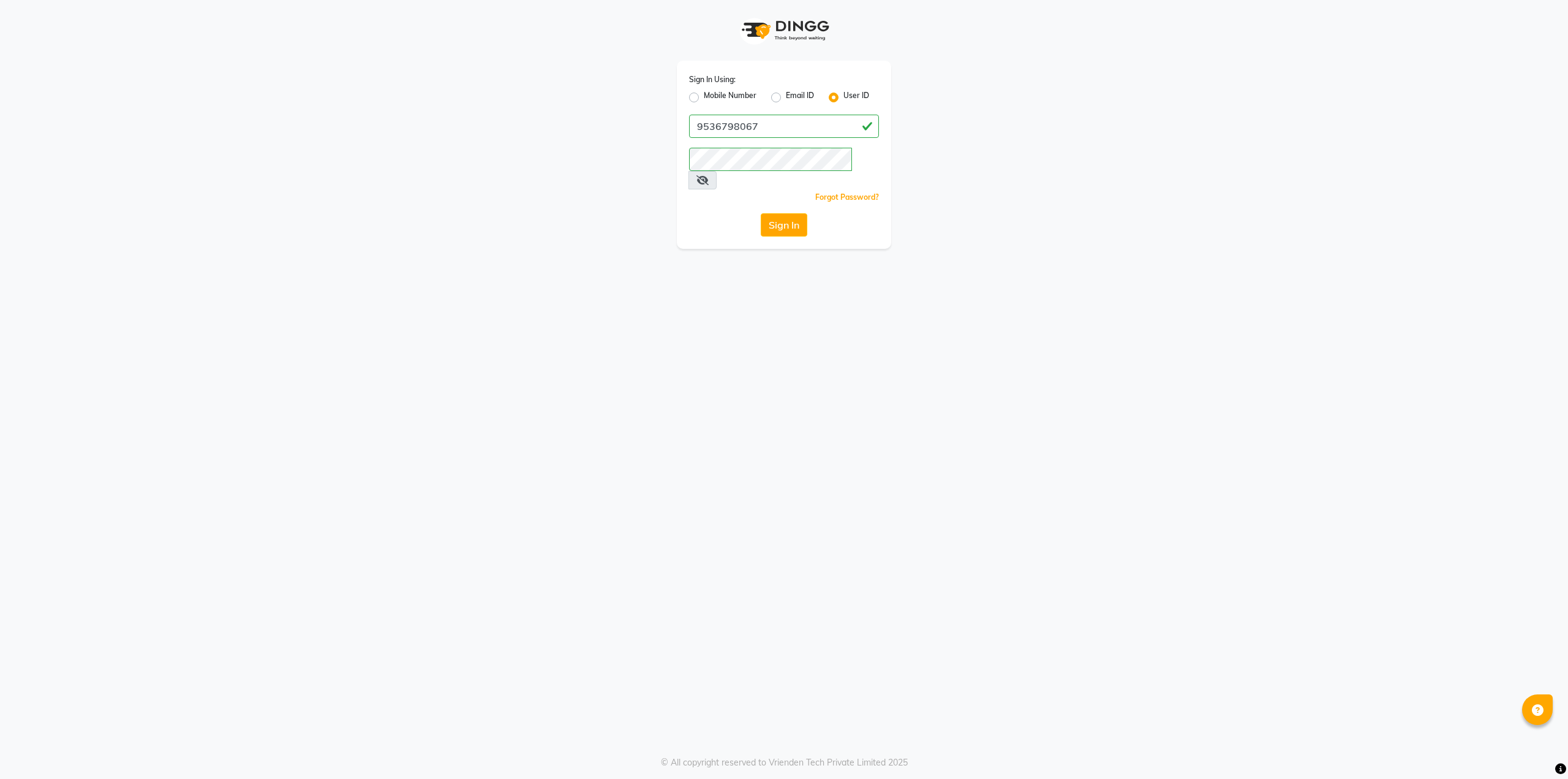
click at [703, 97] on label "Mobile Number" at bounding box center [729, 97] width 53 height 15
click at [703, 97] on input "Mobile Number" at bounding box center [707, 94] width 8 height 8
radio input "true"
radio input "false"
click at [779, 123] on input "Username" at bounding box center [805, 126] width 149 height 23
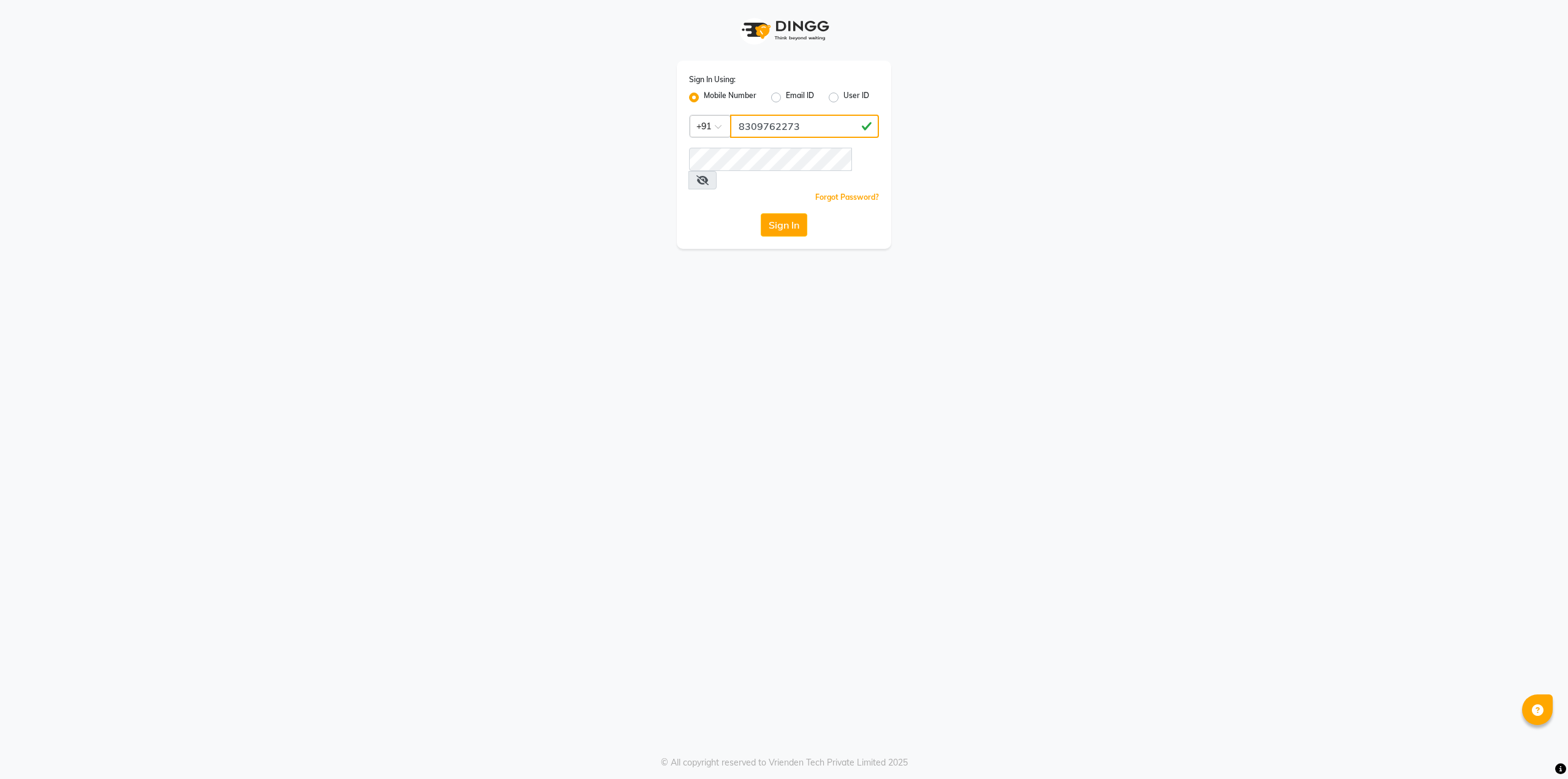
type input "8309762273"
click at [614, 238] on div "Sign In Using: Mobile Number Email ID User ID Country Code × [PHONE_NUMBER] Rem…" at bounding box center [784, 390] width 1568 height 779
click at [775, 213] on button "Sign In" at bounding box center [784, 224] width 47 height 23
